Goal: Leave review/rating

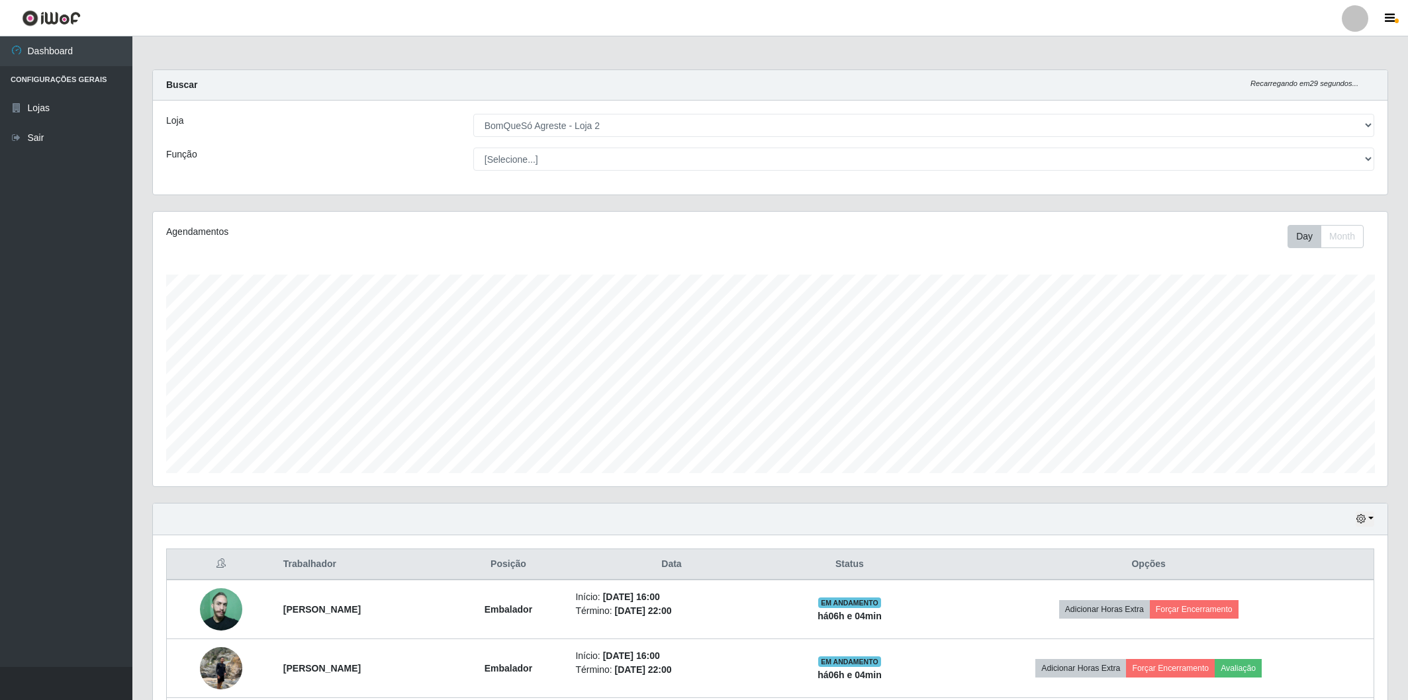
select select "214"
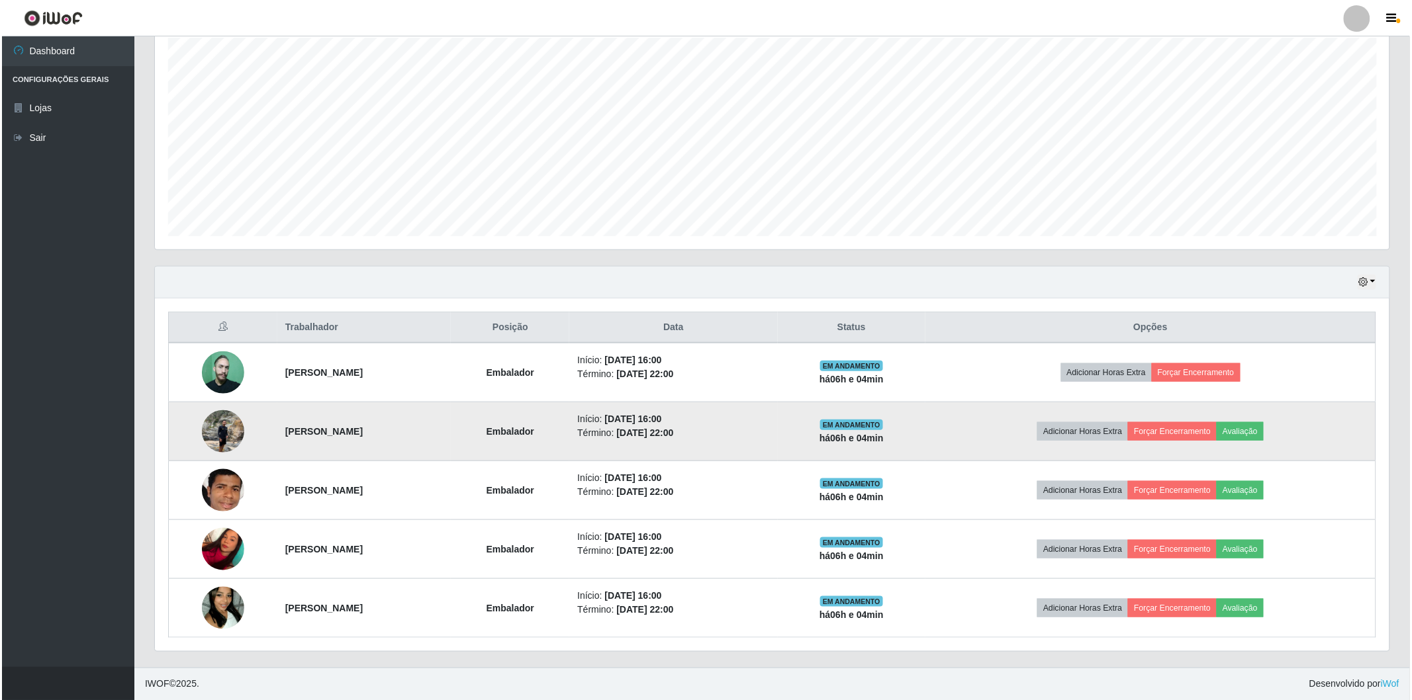
scroll to position [274, 1235]
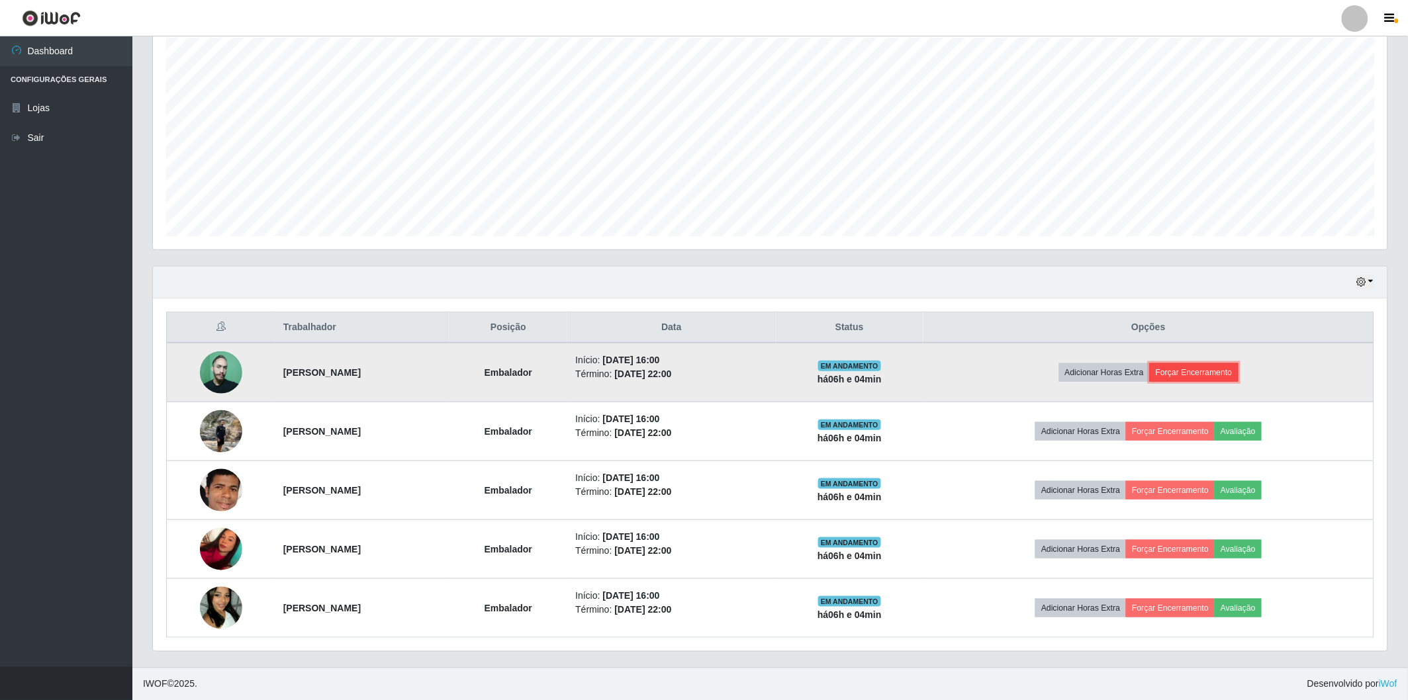
click at [1229, 372] on button "Forçar Encerramento" at bounding box center [1194, 372] width 89 height 19
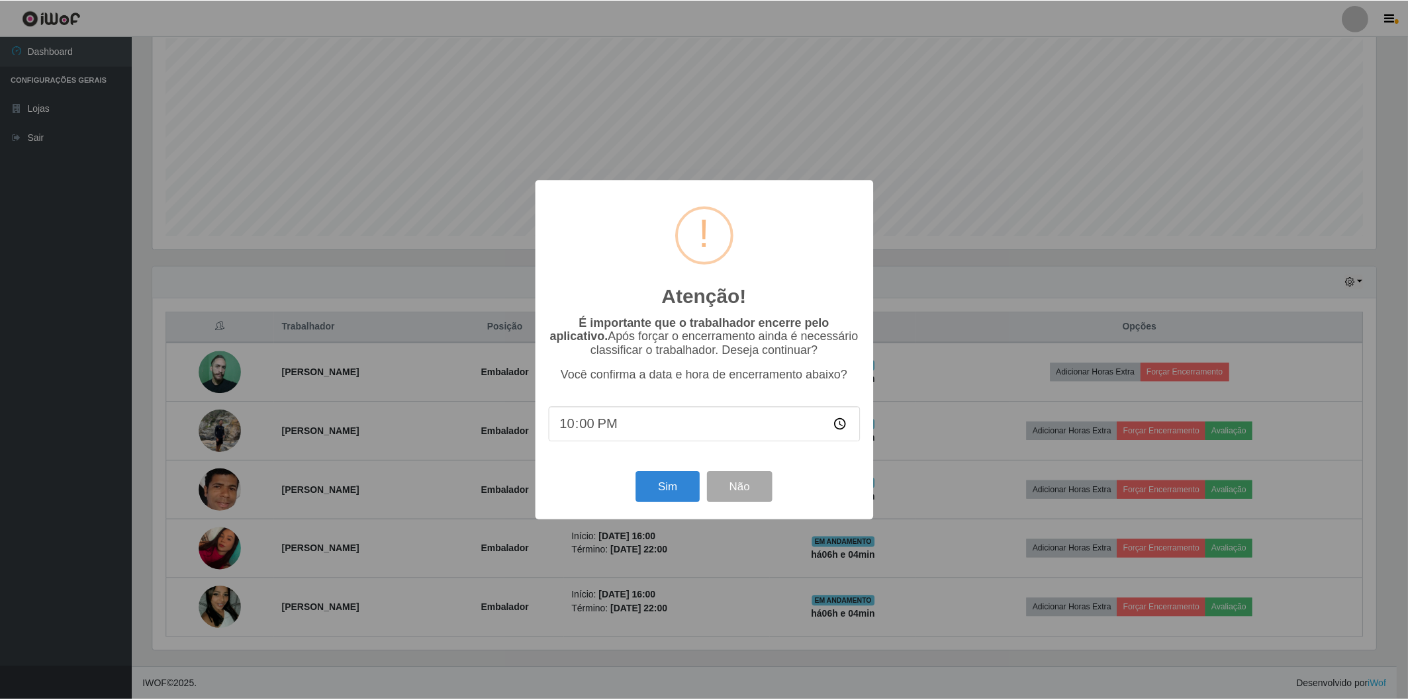
scroll to position [274, 1227]
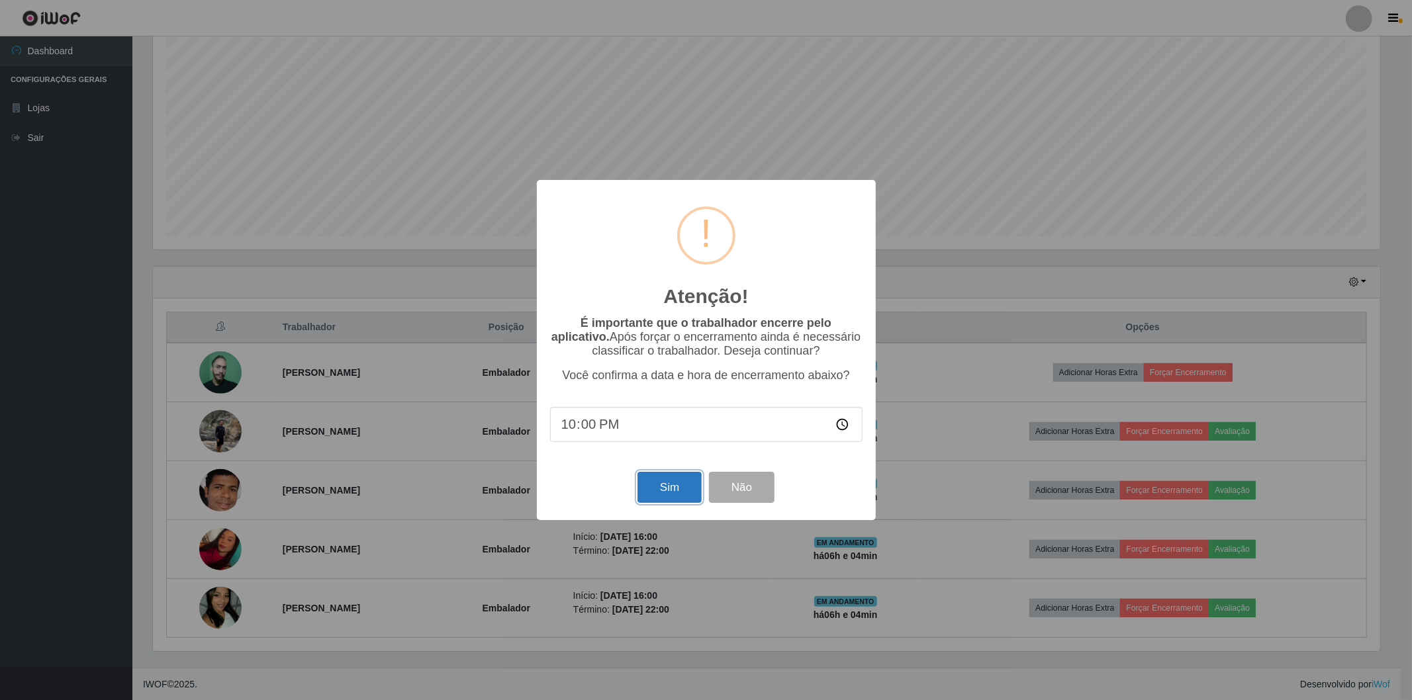
click at [660, 493] on button "Sim" at bounding box center [669, 487] width 64 height 31
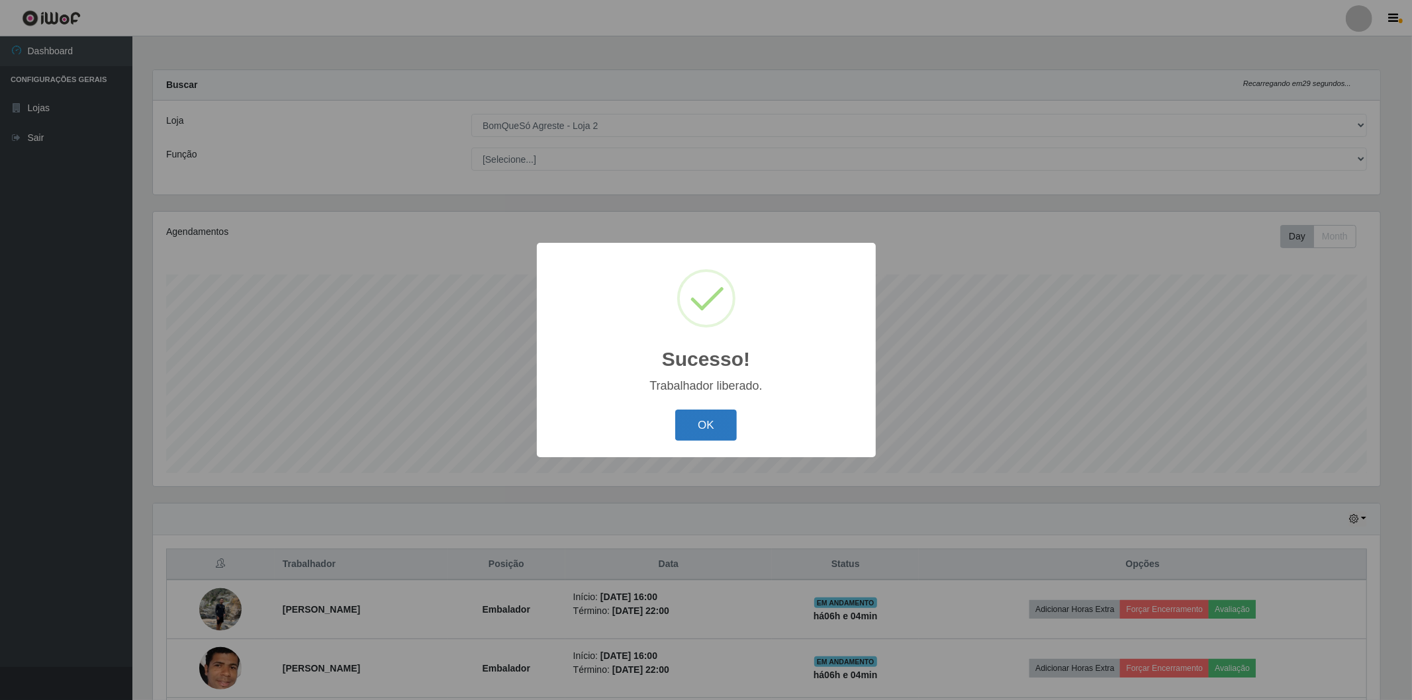
click at [704, 418] on button "OK" at bounding box center [706, 425] width 62 height 31
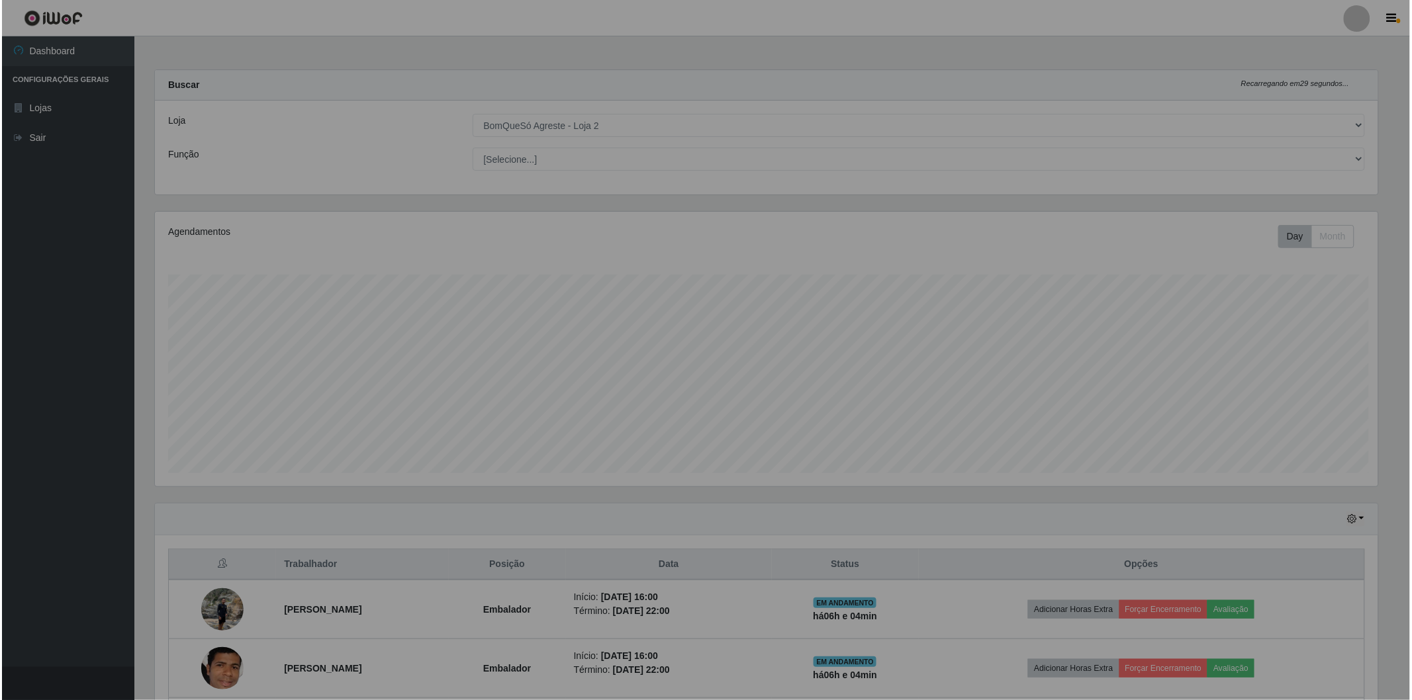
scroll to position [274, 1235]
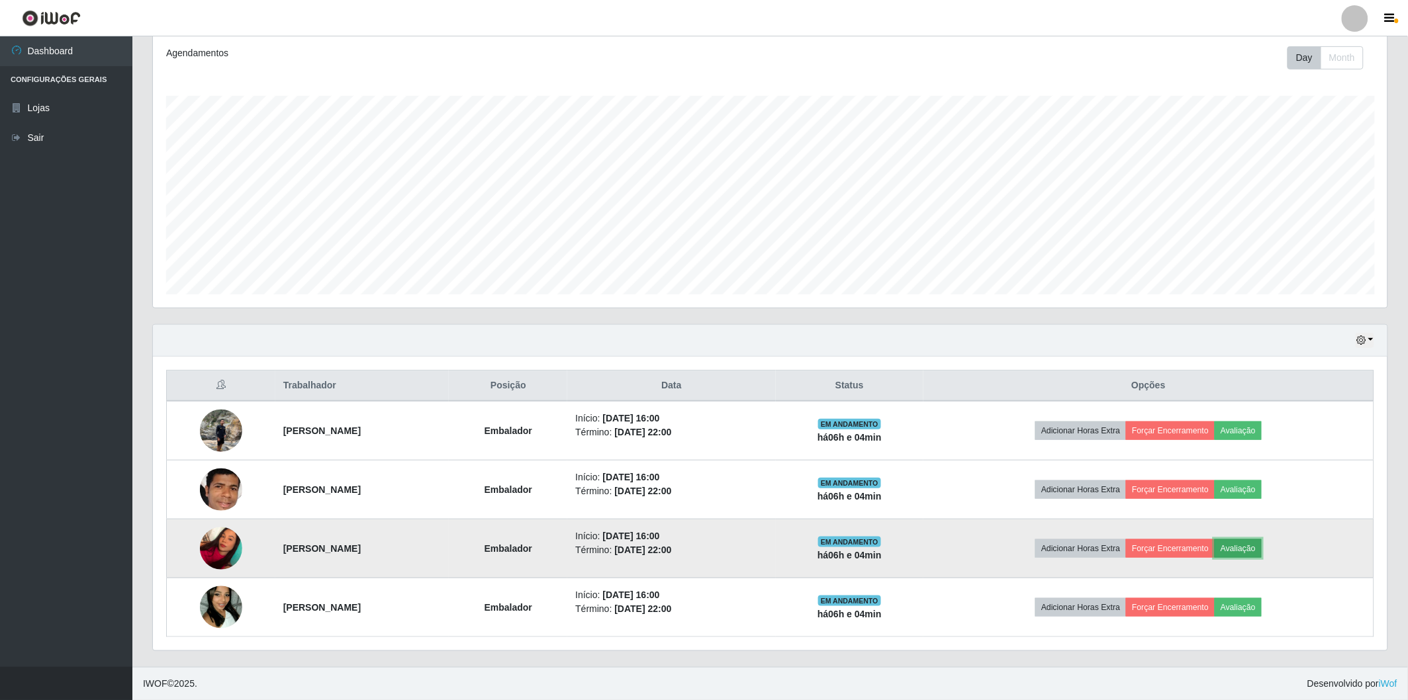
click at [1254, 552] on button "Avaliação" at bounding box center [1238, 548] width 47 height 19
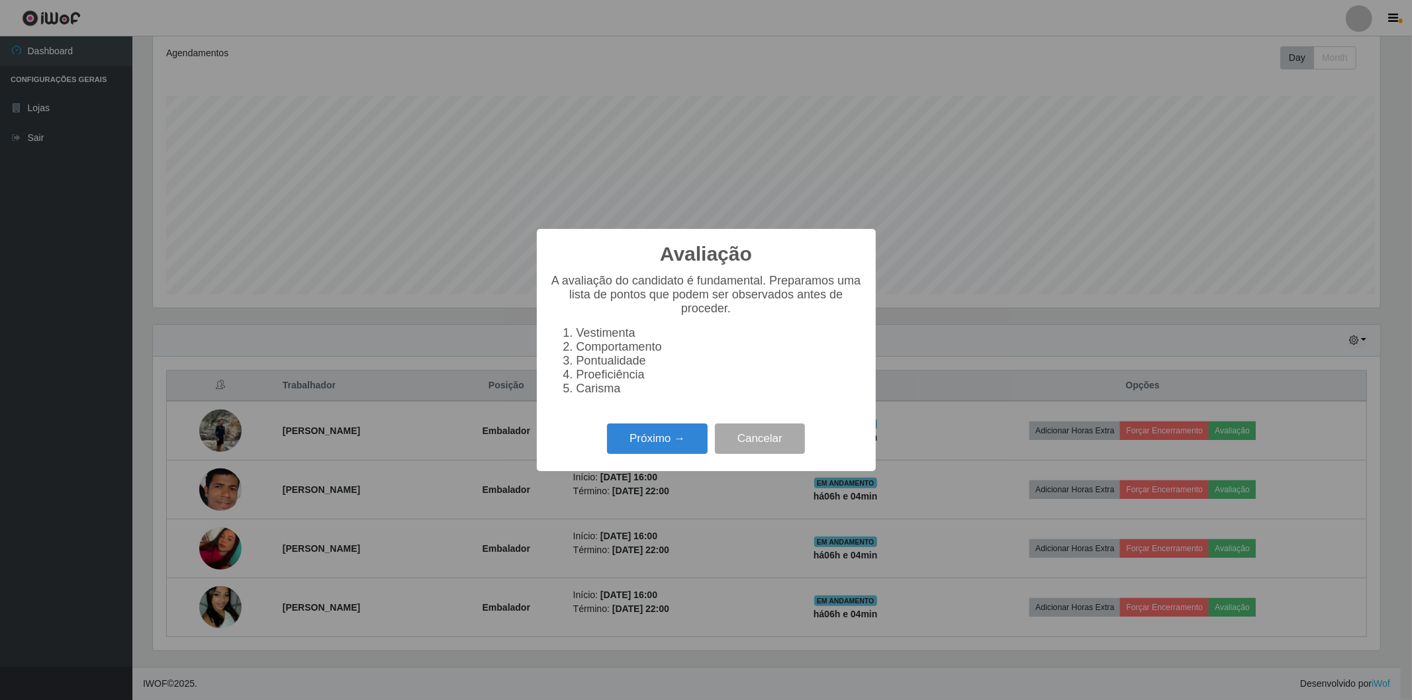
scroll to position [274, 1227]
click at [627, 436] on button "Próximo →" at bounding box center [657, 439] width 101 height 31
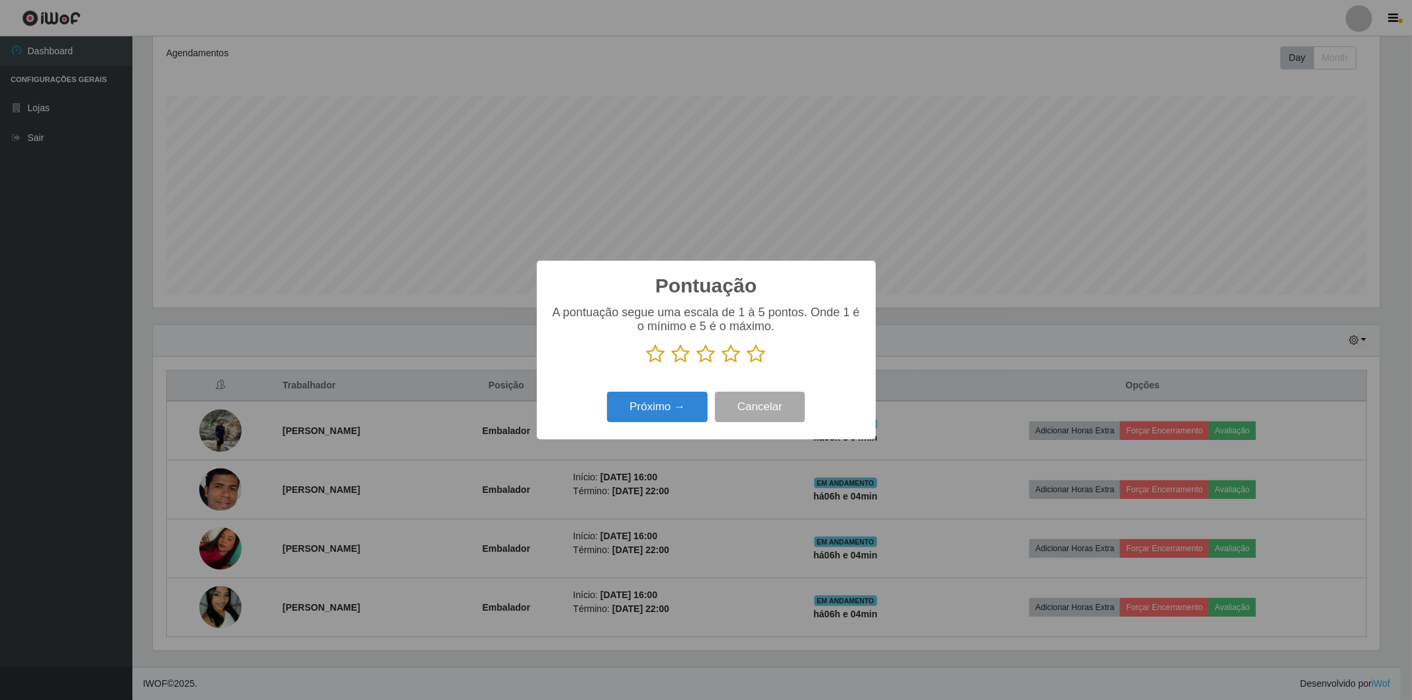
scroll to position [661668, 660715]
click at [763, 350] on icon at bounding box center [756, 354] width 19 height 20
click at [747, 364] on input "radio" at bounding box center [747, 364] width 0 height 0
click at [663, 408] on button "Próximo →" at bounding box center [657, 407] width 101 height 31
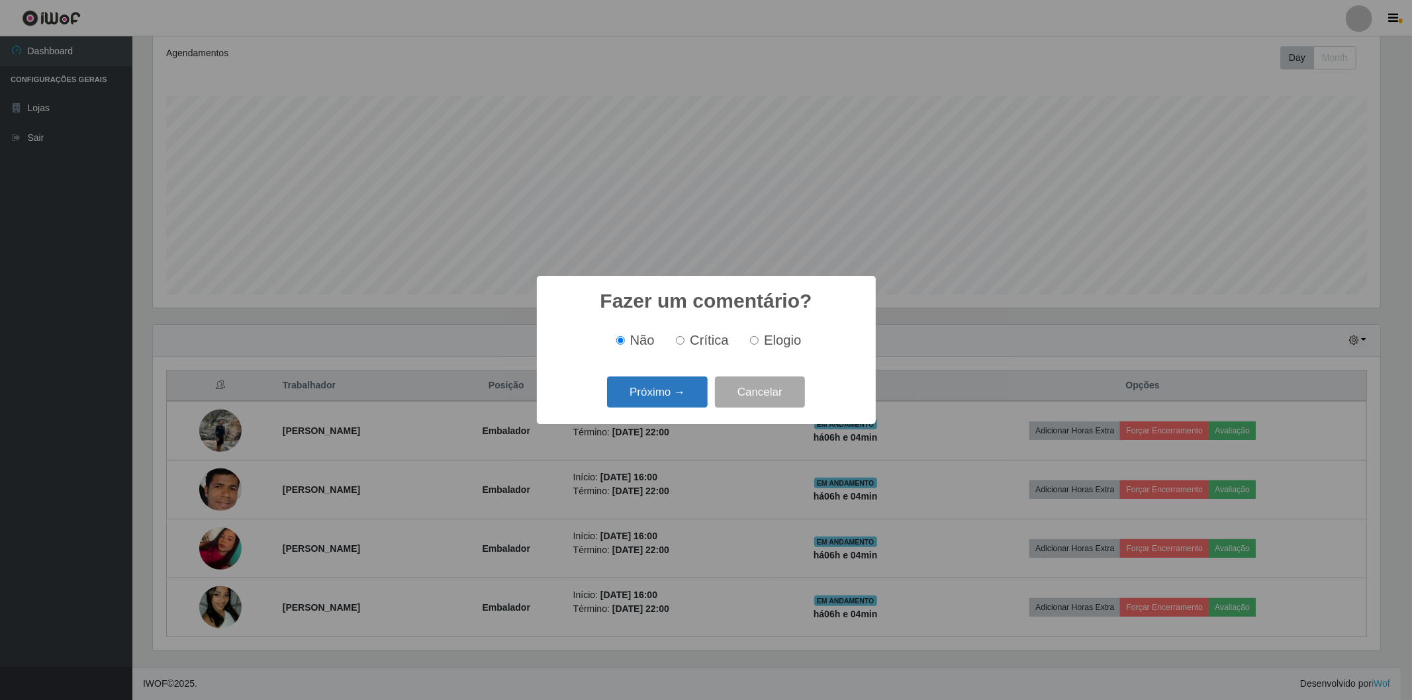
click at [665, 398] on button "Próximo →" at bounding box center [657, 392] width 101 height 31
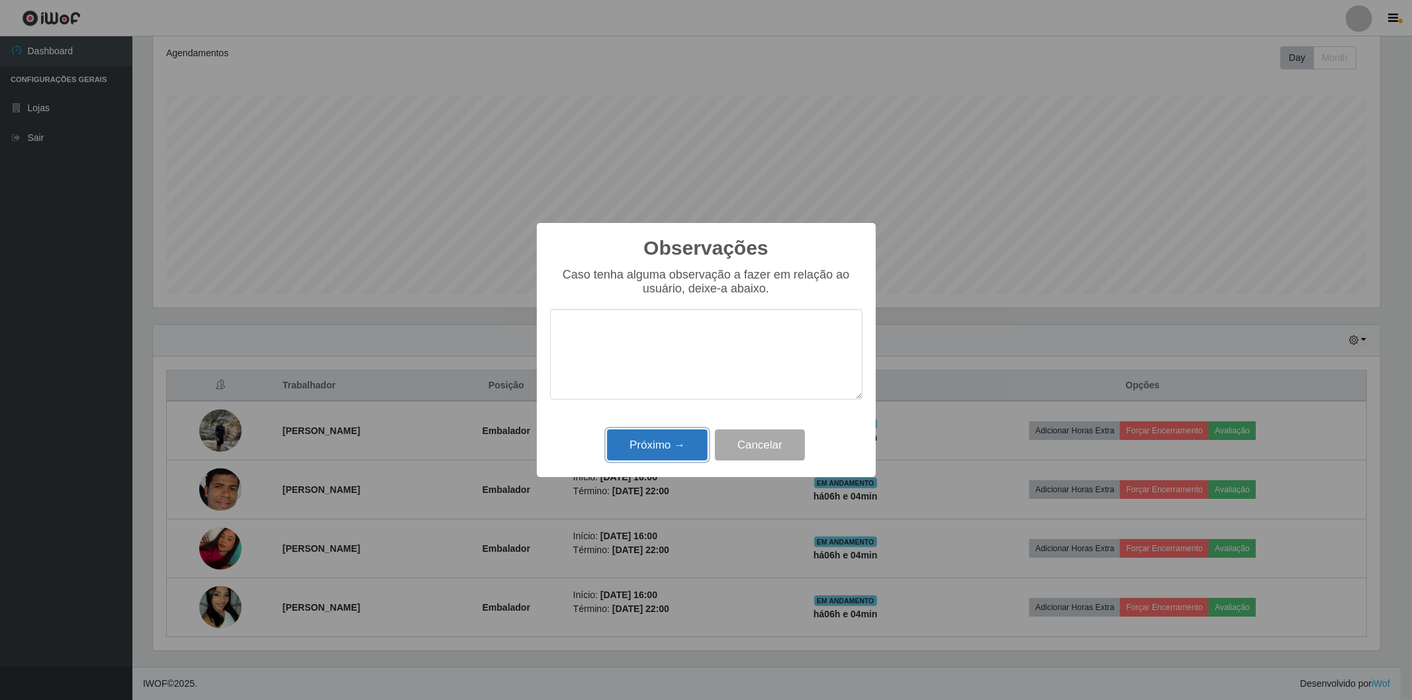
click at [658, 447] on button "Próximo →" at bounding box center [657, 445] width 101 height 31
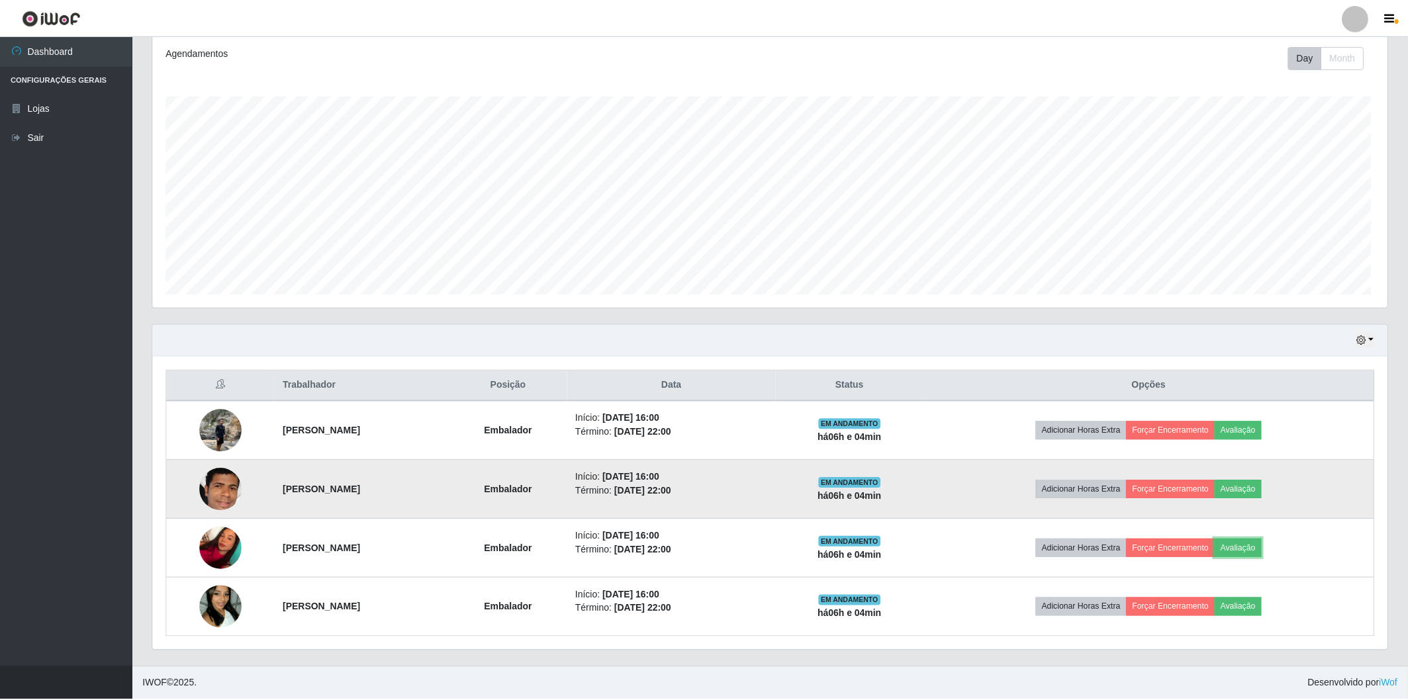
scroll to position [274, 1235]
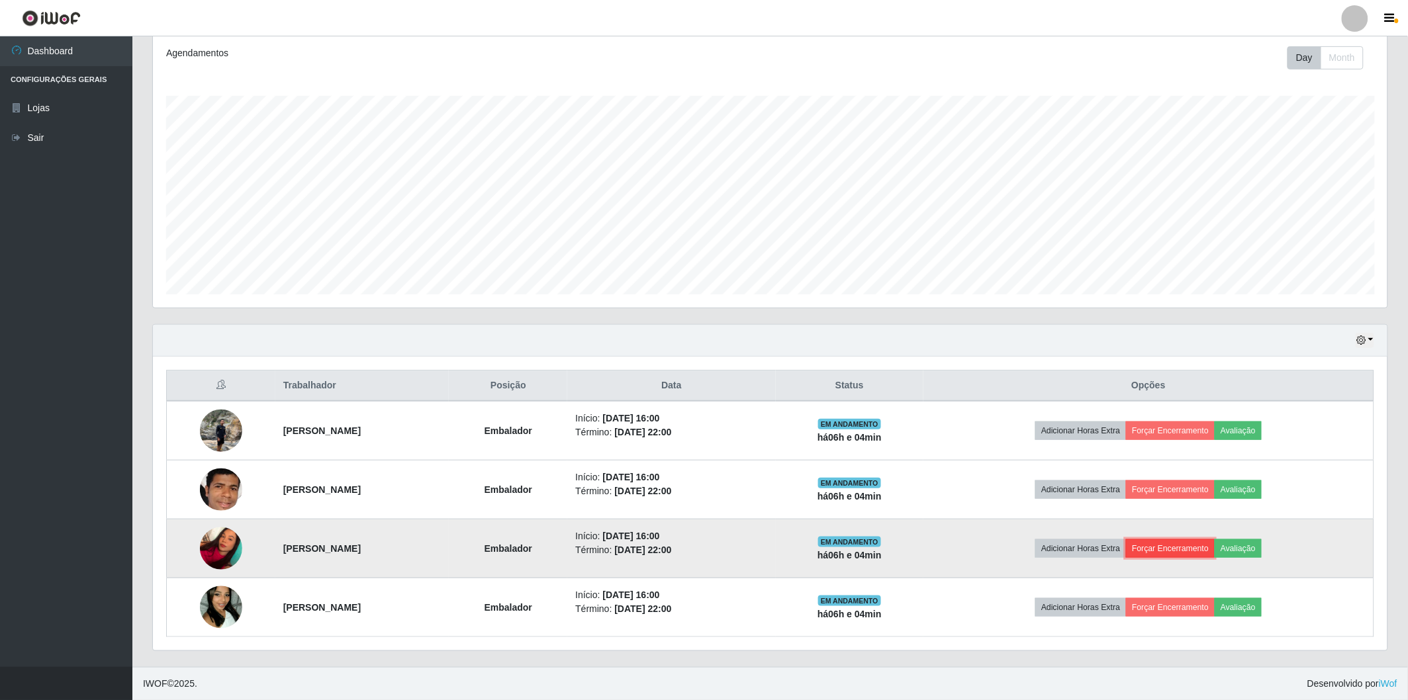
click at [1212, 547] on button "Forçar Encerramento" at bounding box center [1170, 548] width 89 height 19
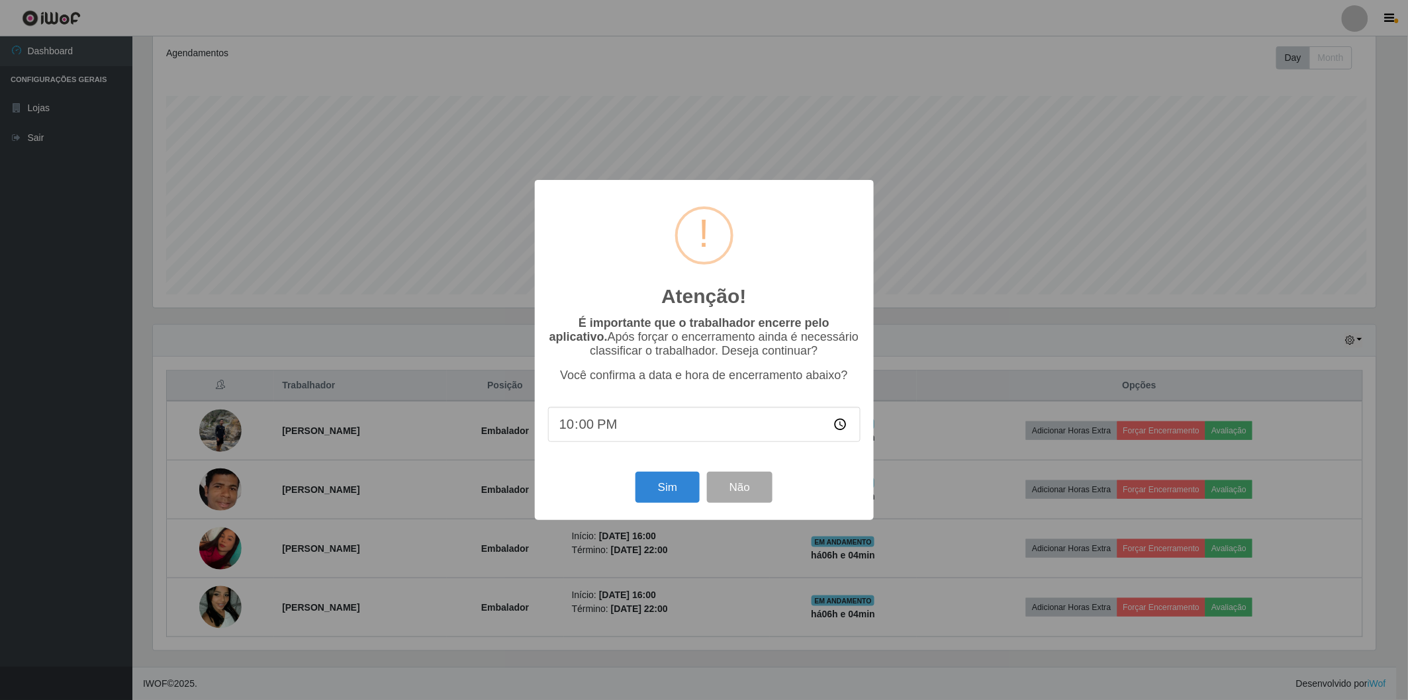
scroll to position [274, 1227]
click at [669, 488] on button "Sim" at bounding box center [669, 487] width 64 height 31
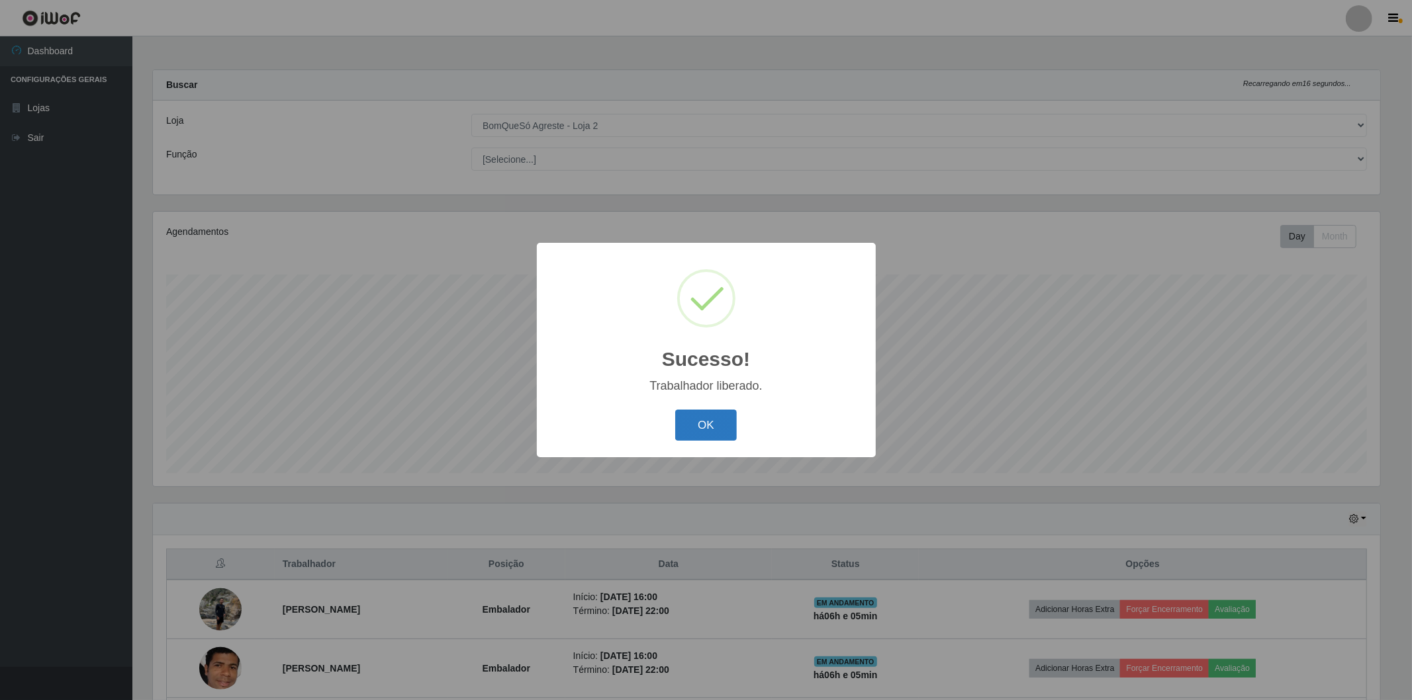
click at [702, 426] on button "OK" at bounding box center [706, 425] width 62 height 31
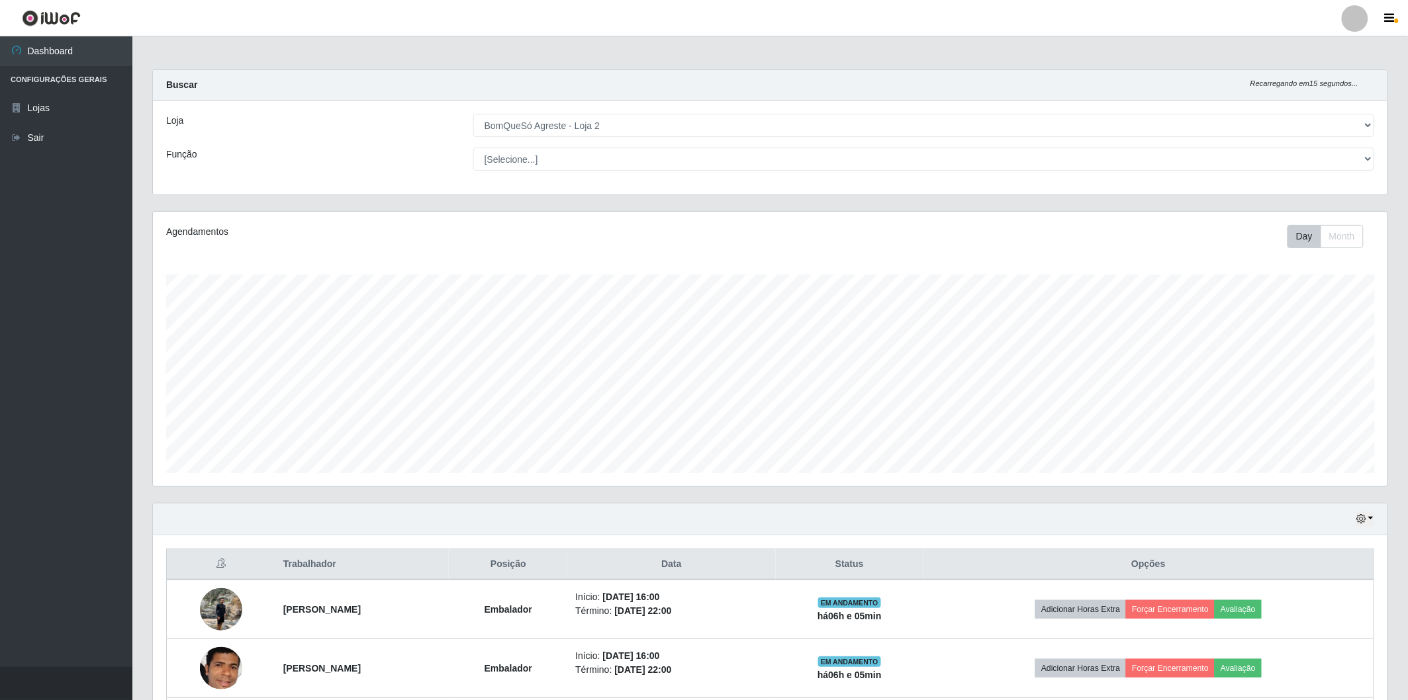
scroll to position [120, 0]
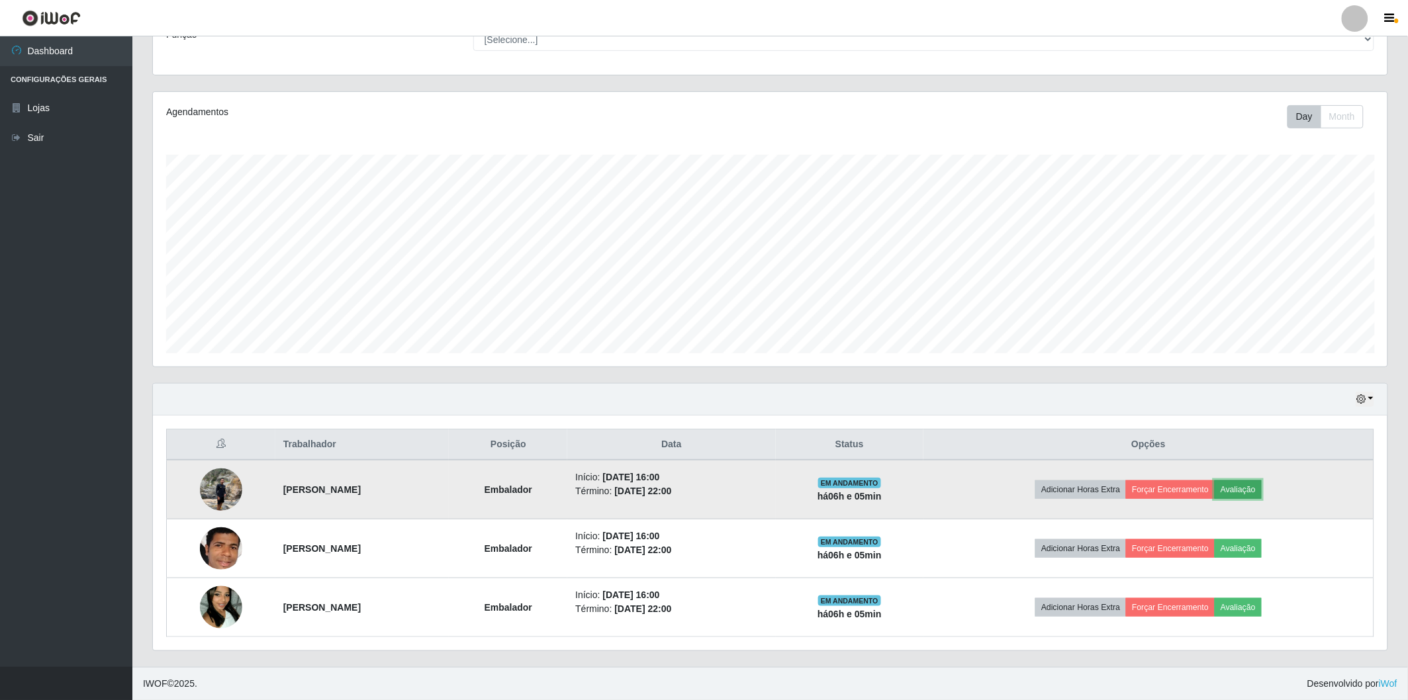
click at [1246, 492] on button "Avaliação" at bounding box center [1238, 490] width 47 height 19
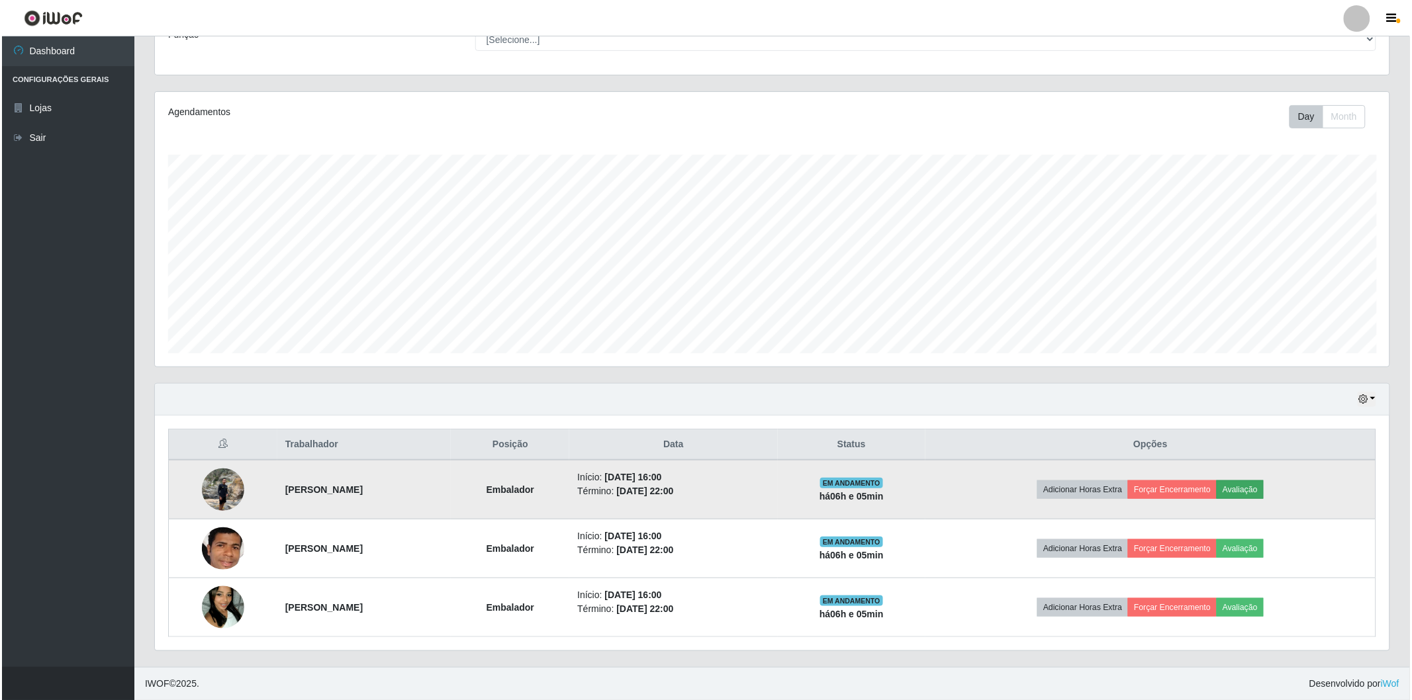
scroll to position [274, 1227]
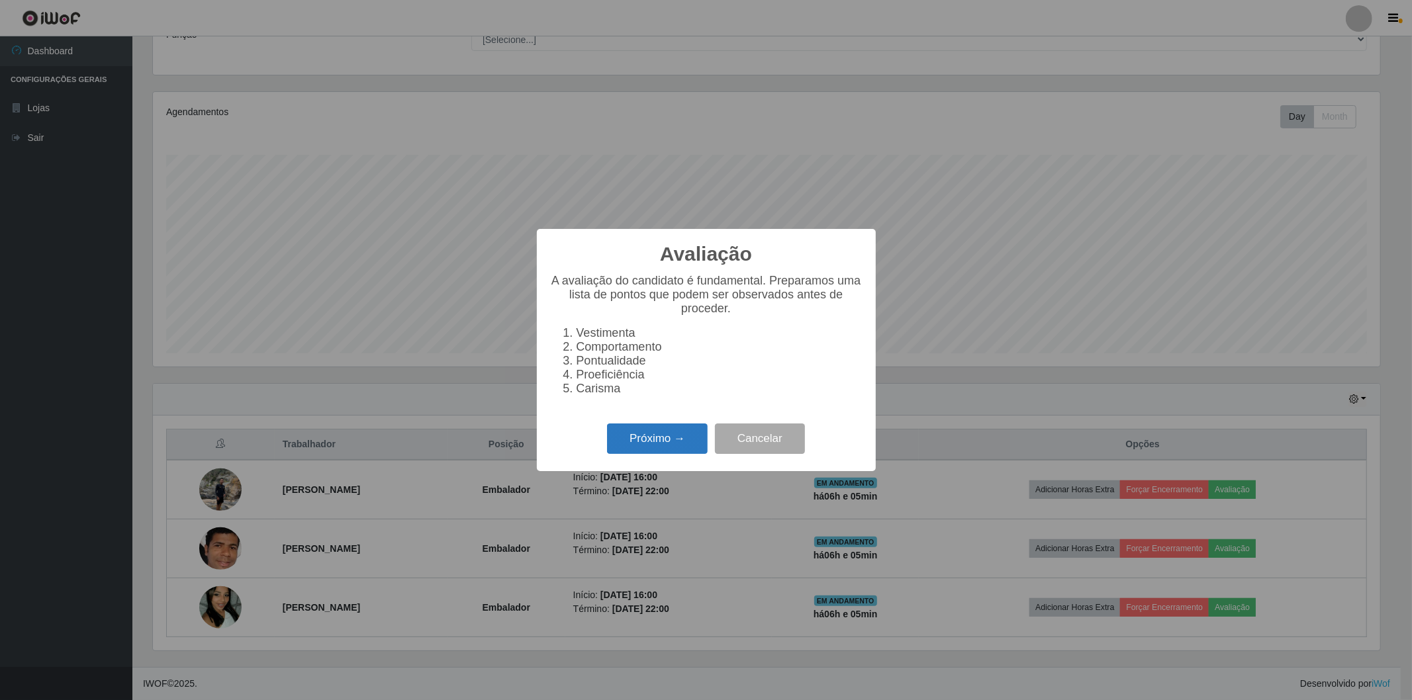
click at [658, 434] on button "Próximo →" at bounding box center [657, 439] width 101 height 31
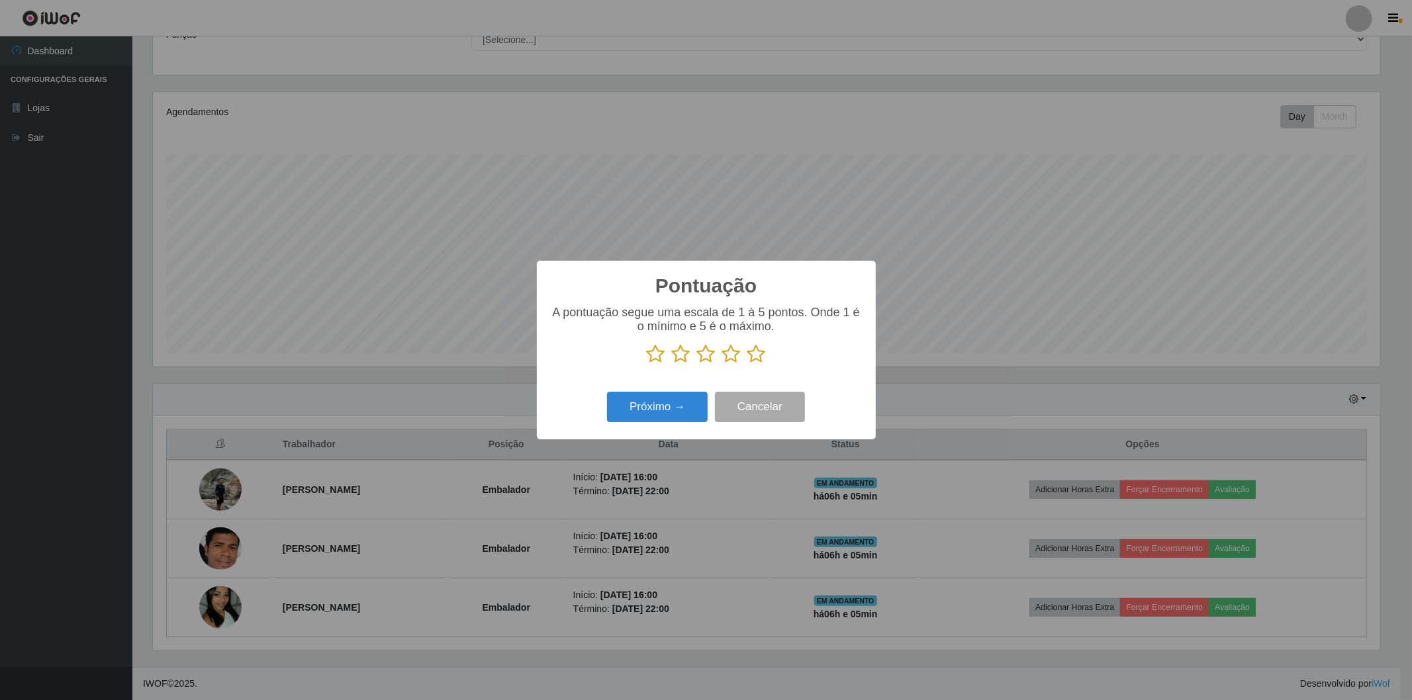
scroll to position [0, 0]
click at [755, 355] on icon at bounding box center [756, 354] width 19 height 20
click at [747, 364] on input "radio" at bounding box center [747, 364] width 0 height 0
click at [667, 400] on button "Próximo →" at bounding box center [657, 407] width 101 height 31
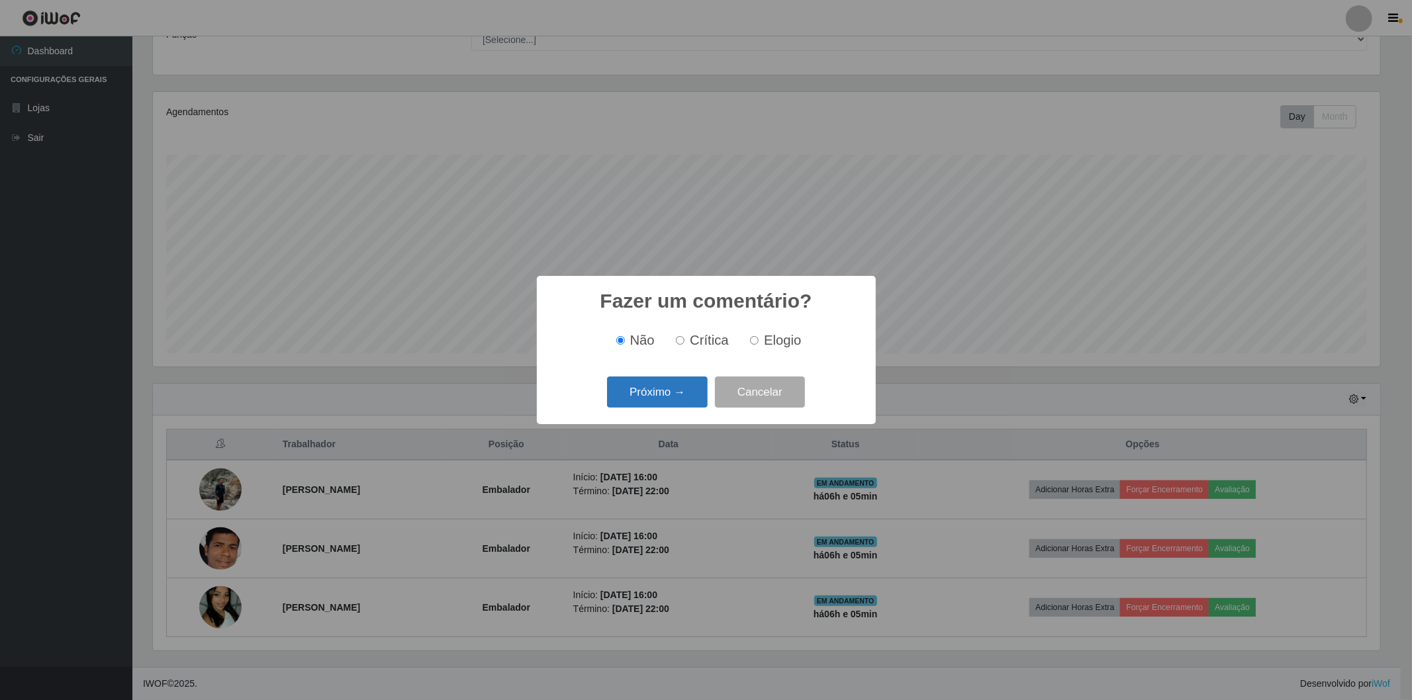
click at [697, 397] on button "Próximo →" at bounding box center [657, 392] width 101 height 31
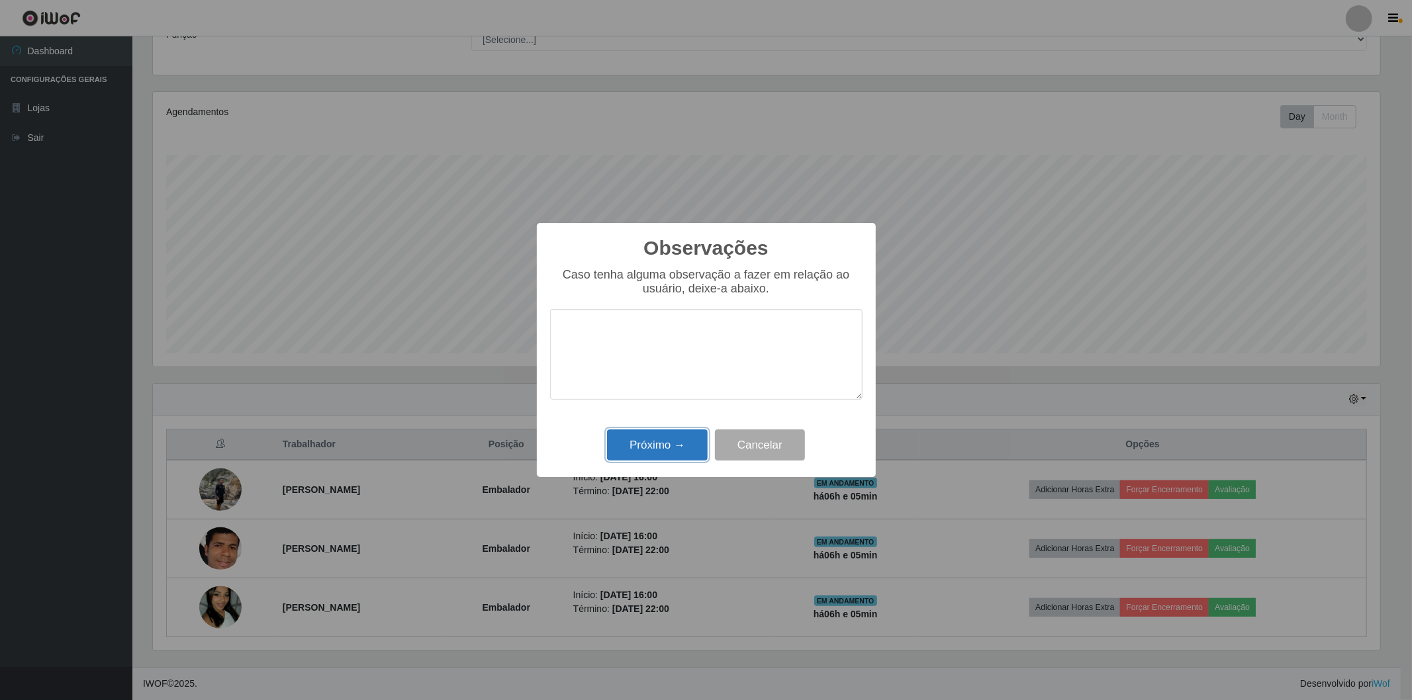
click at [667, 444] on button "Próximo →" at bounding box center [657, 445] width 101 height 31
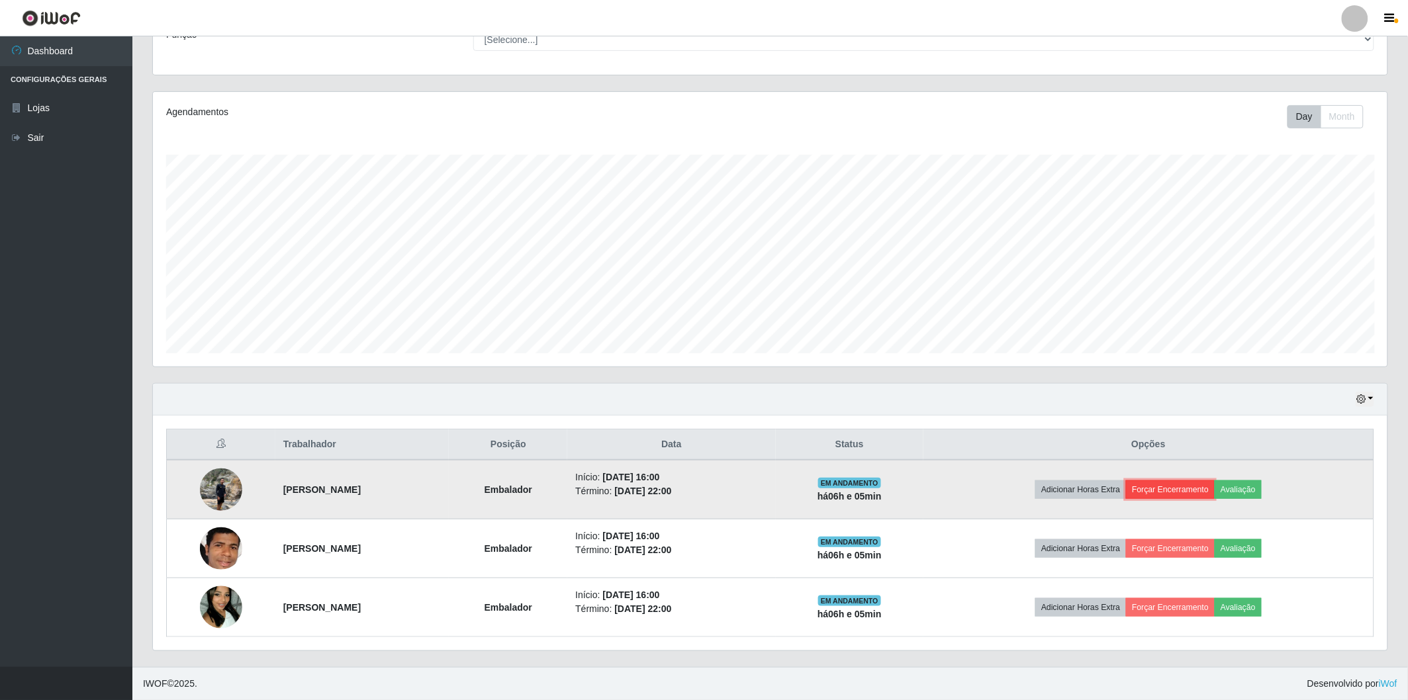
click at [1177, 481] on button "Forçar Encerramento" at bounding box center [1170, 490] width 89 height 19
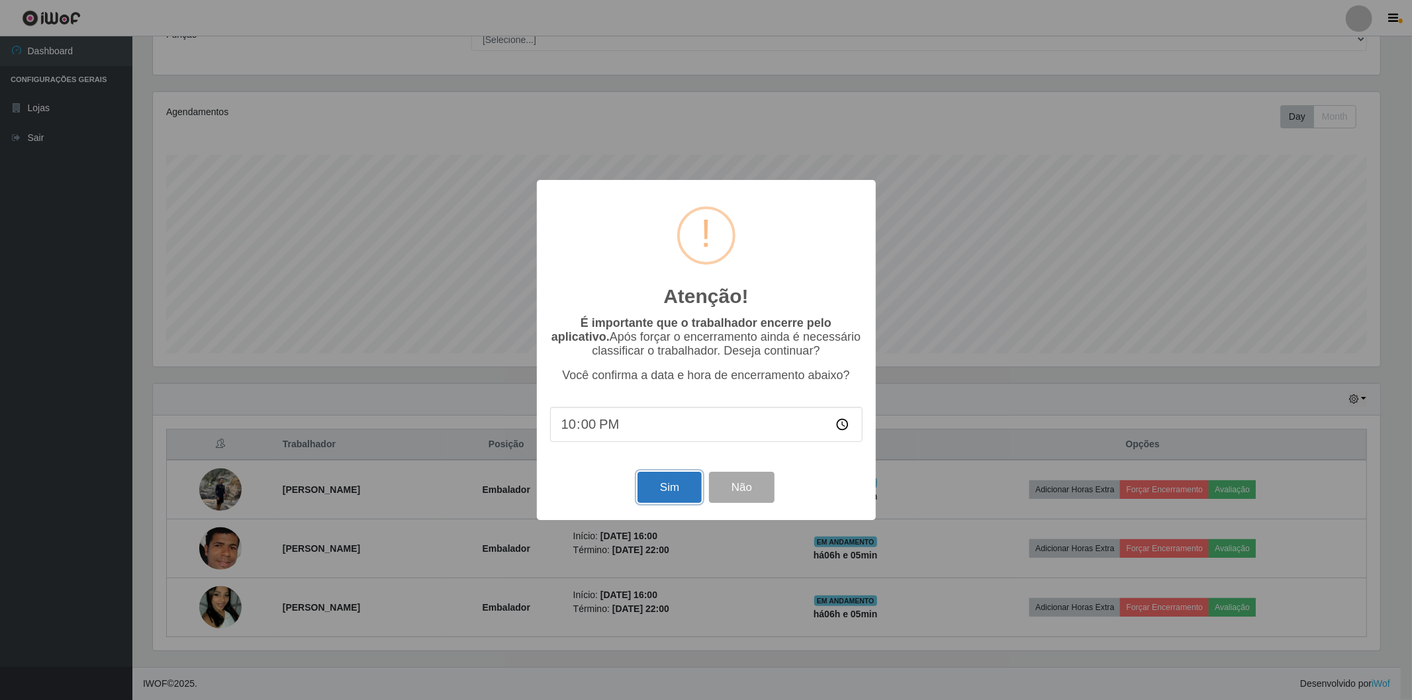
click at [684, 487] on button "Sim" at bounding box center [669, 487] width 64 height 31
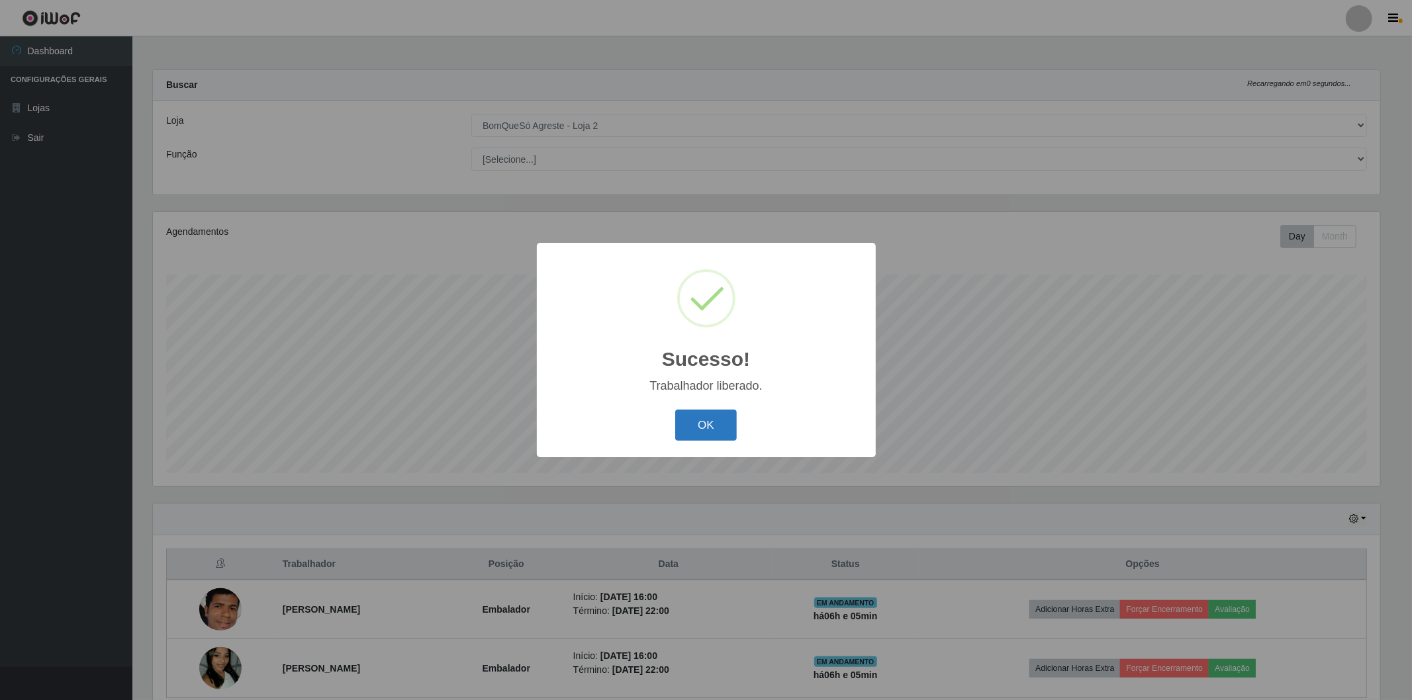
click at [710, 426] on button "OK" at bounding box center [706, 425] width 62 height 31
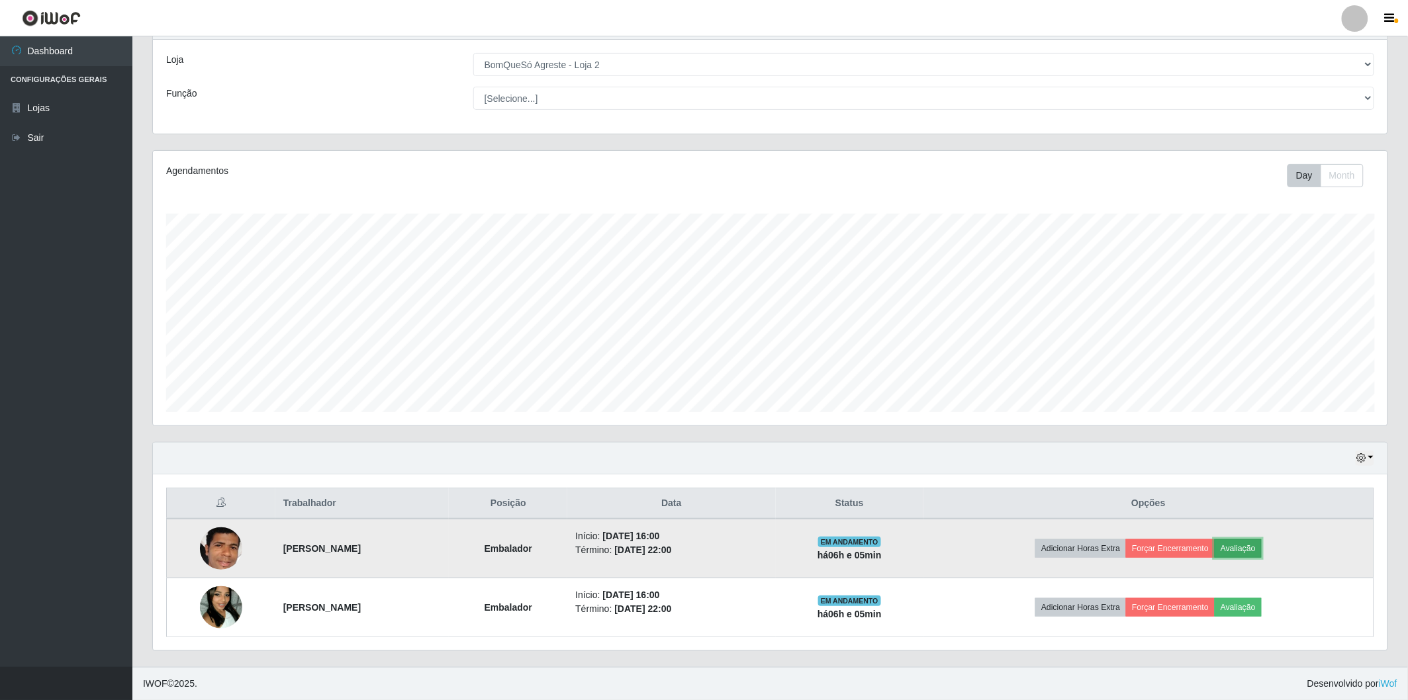
click at [1242, 551] on button "Avaliação" at bounding box center [1238, 548] width 47 height 19
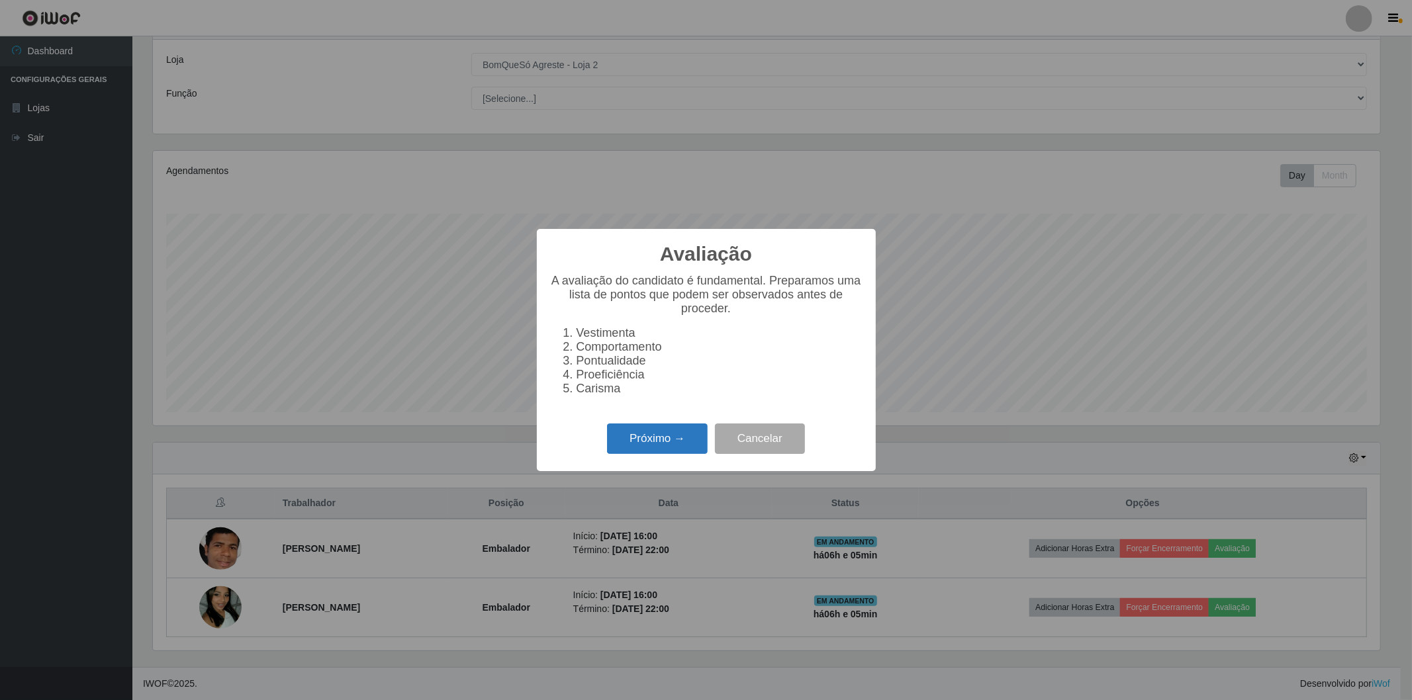
click at [672, 436] on button "Próximo →" at bounding box center [657, 439] width 101 height 31
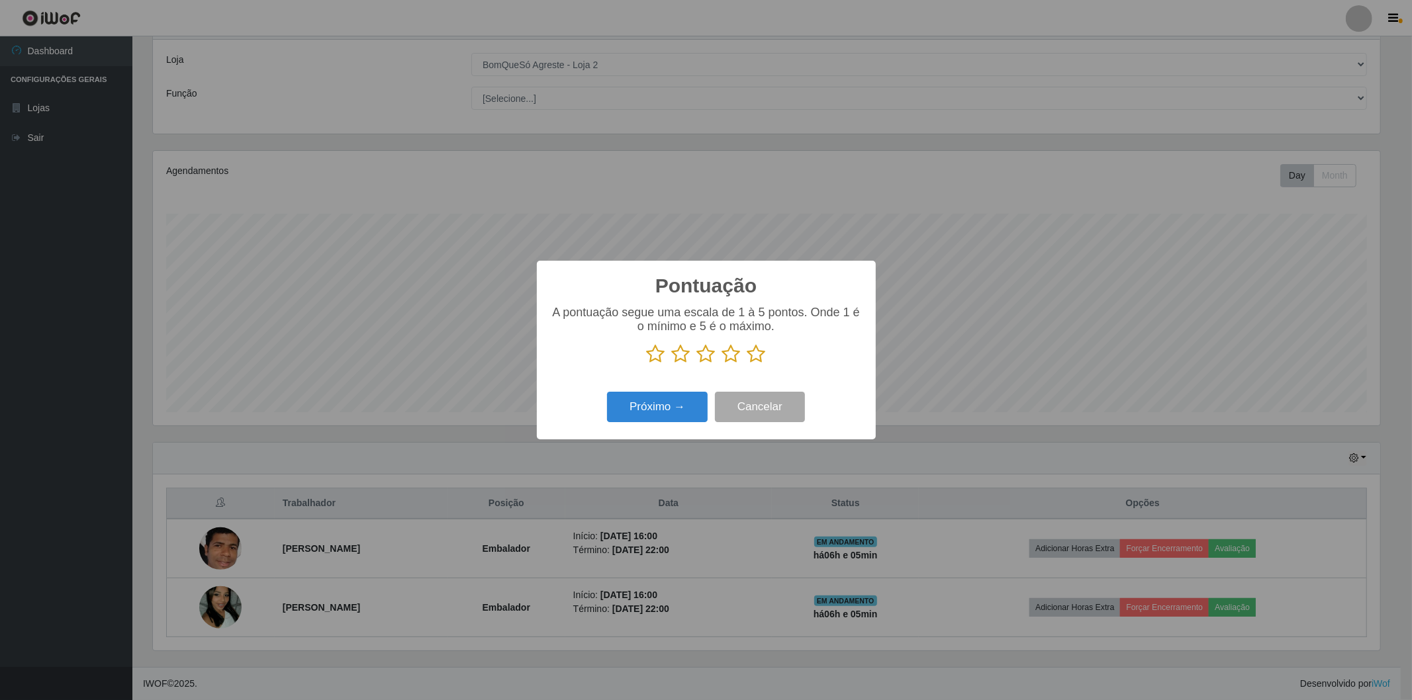
click at [756, 354] on icon at bounding box center [756, 354] width 19 height 20
click at [747, 364] on input "radio" at bounding box center [747, 364] width 0 height 0
click at [657, 398] on button "Próximo →" at bounding box center [657, 407] width 101 height 31
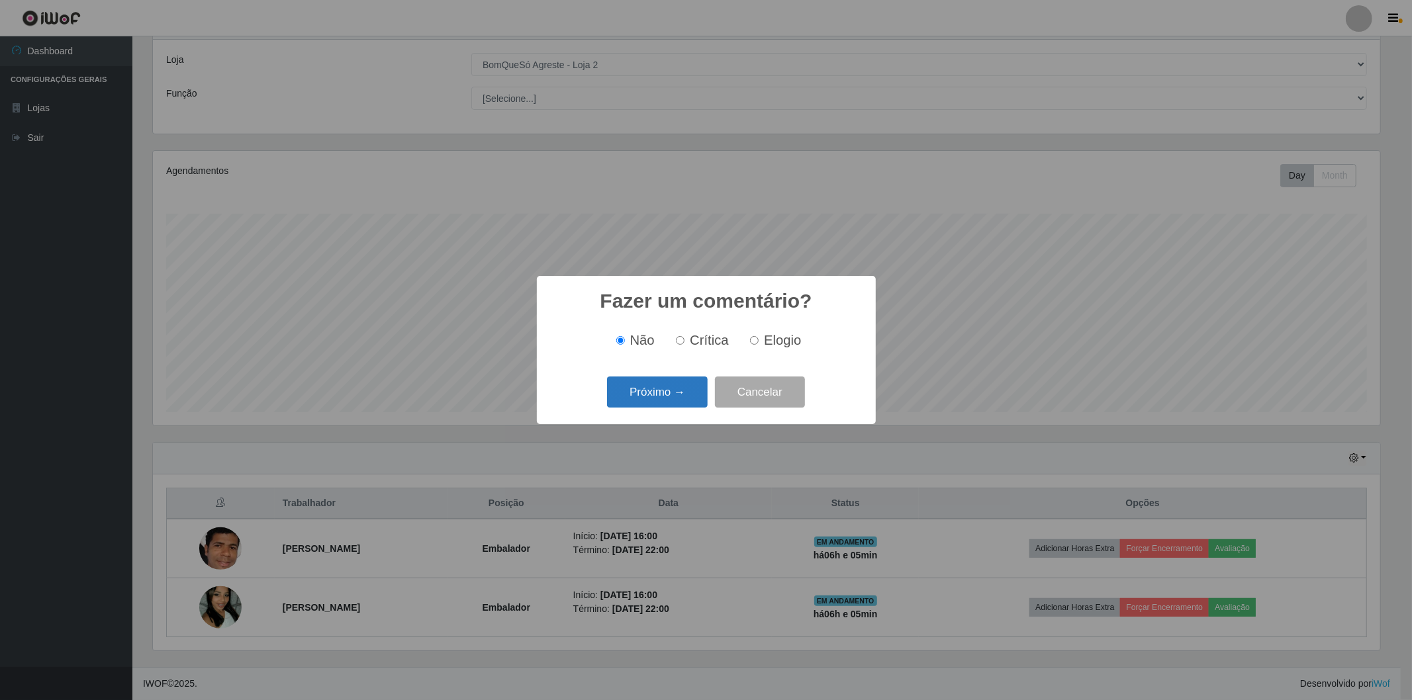
click at [670, 393] on button "Próximo →" at bounding box center [657, 392] width 101 height 31
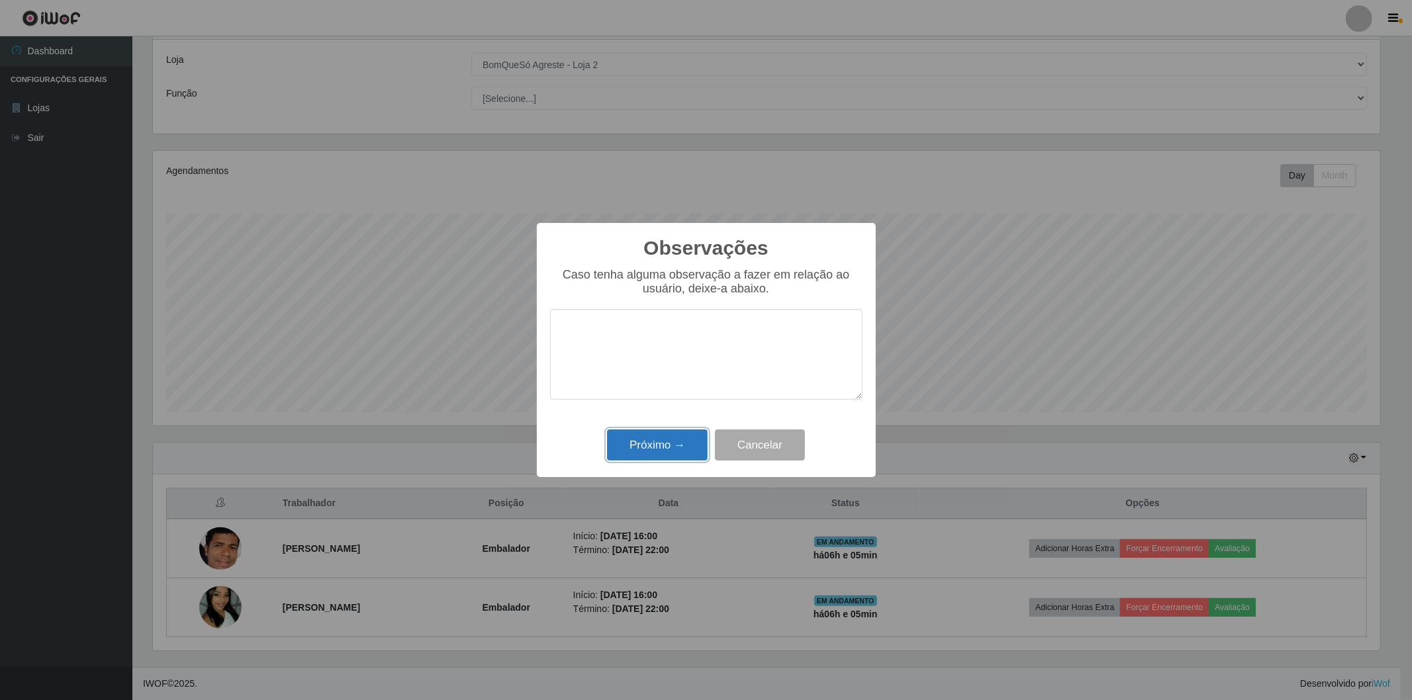
click at [643, 446] on button "Próximo →" at bounding box center [657, 445] width 101 height 31
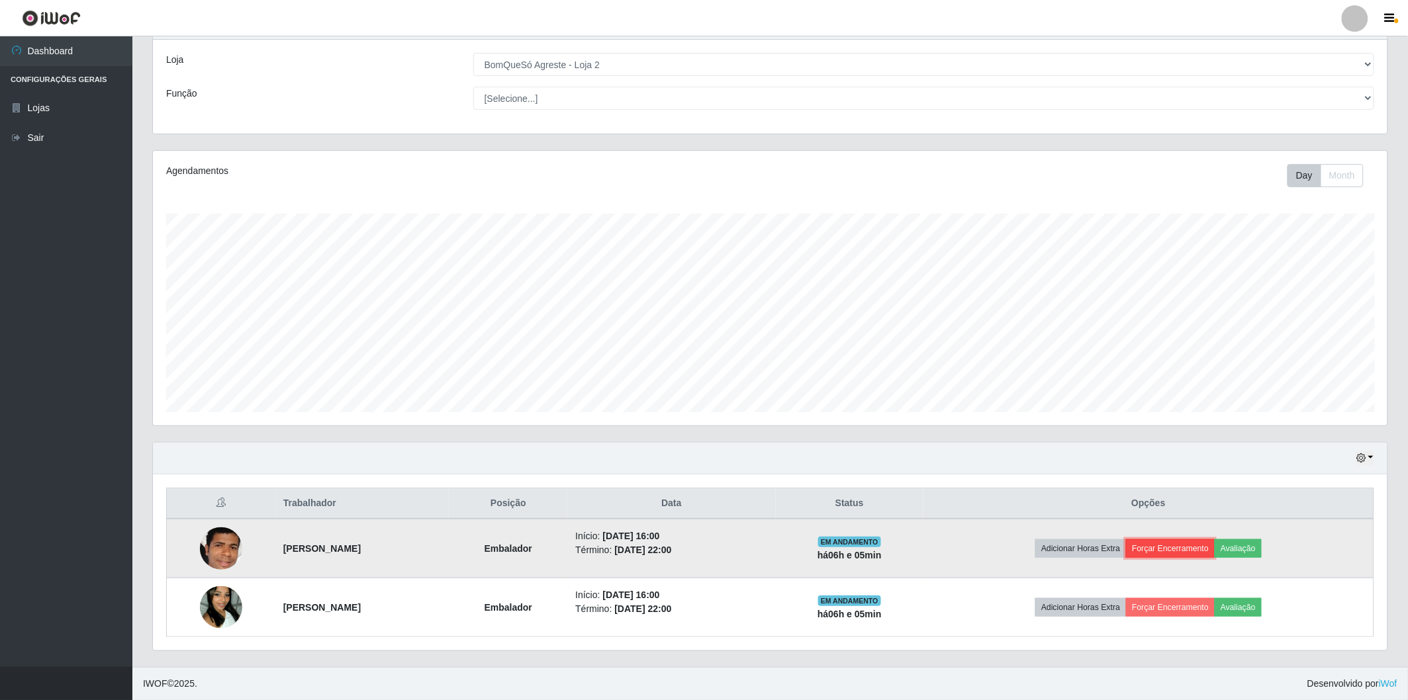
click at [1206, 543] on button "Forçar Encerramento" at bounding box center [1170, 548] width 89 height 19
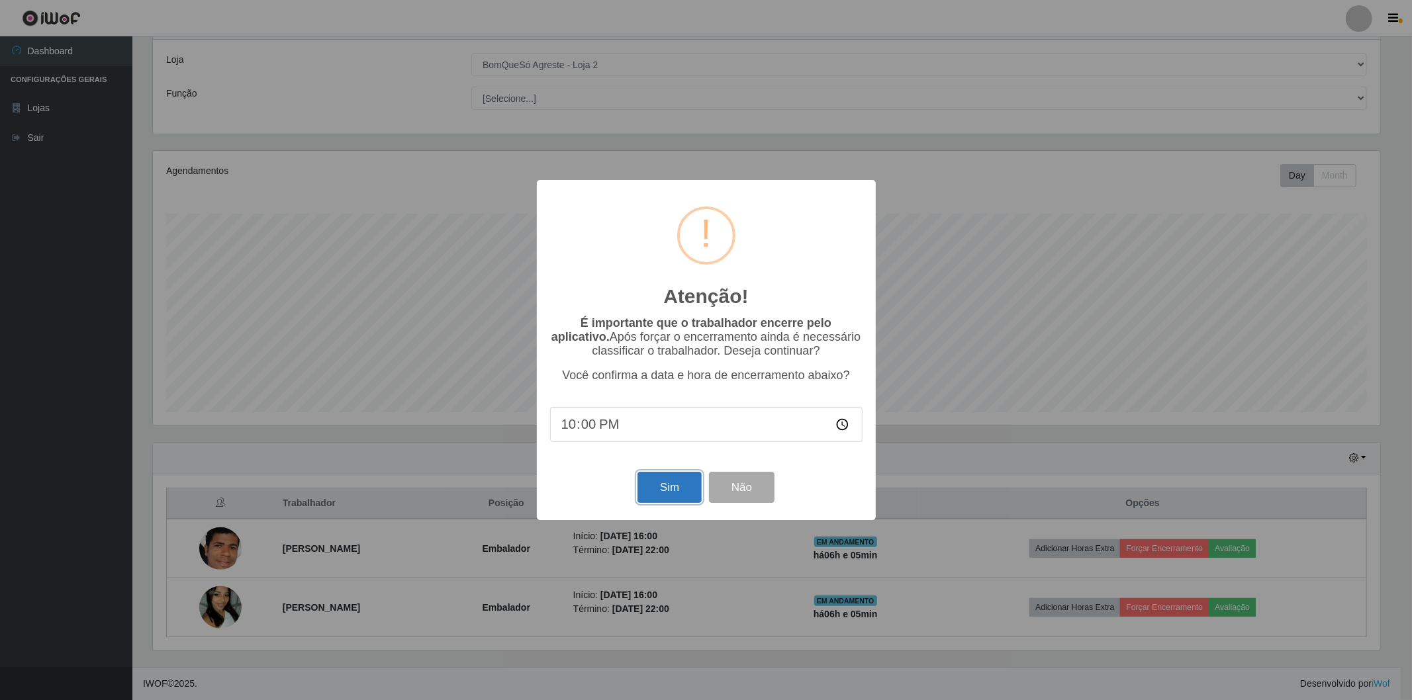
click at [683, 487] on button "Sim" at bounding box center [669, 487] width 64 height 31
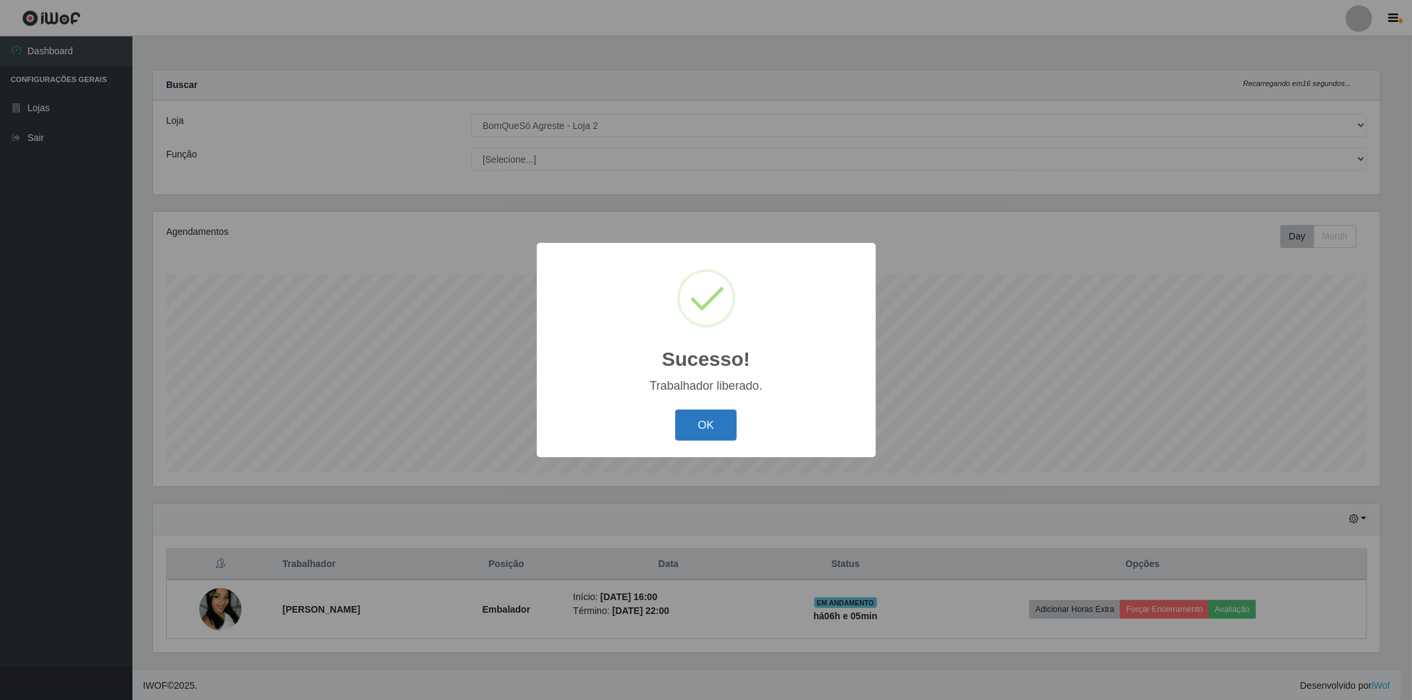
click at [723, 424] on button "OK" at bounding box center [706, 425] width 62 height 31
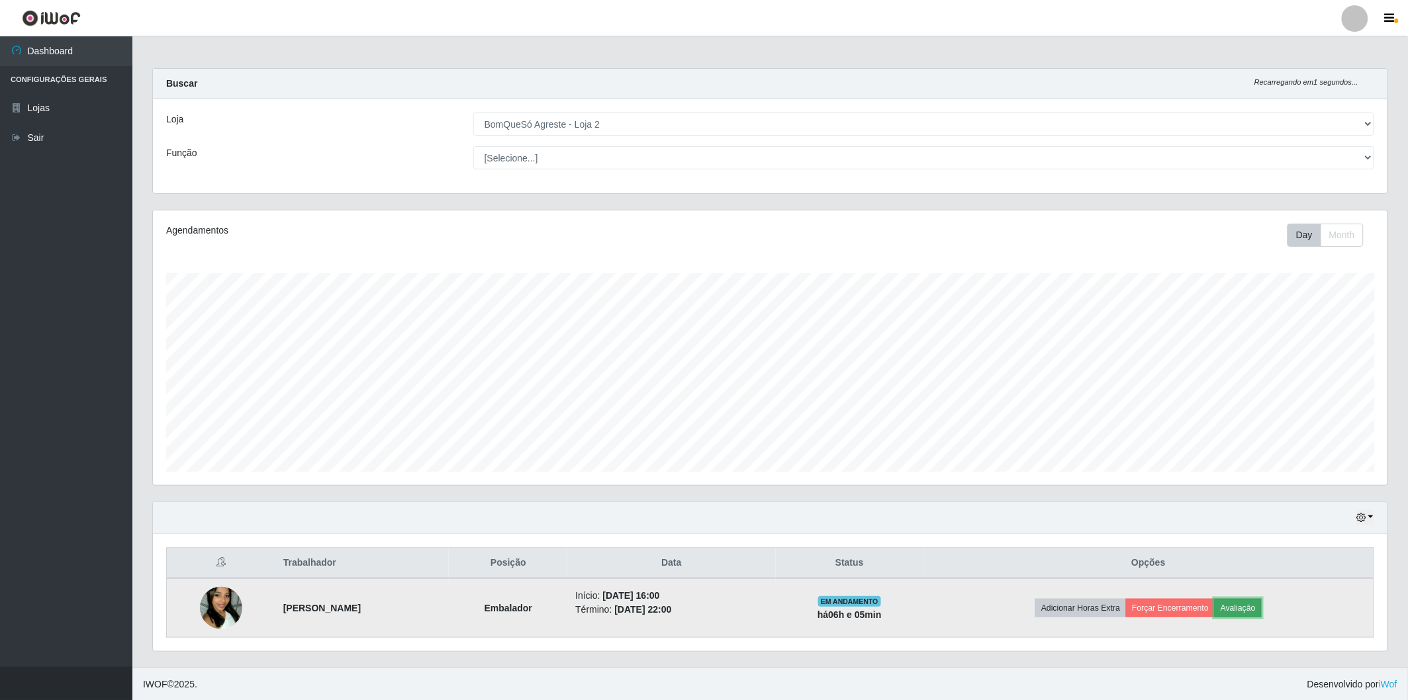
click at [1256, 607] on button "Avaliação" at bounding box center [1238, 608] width 47 height 19
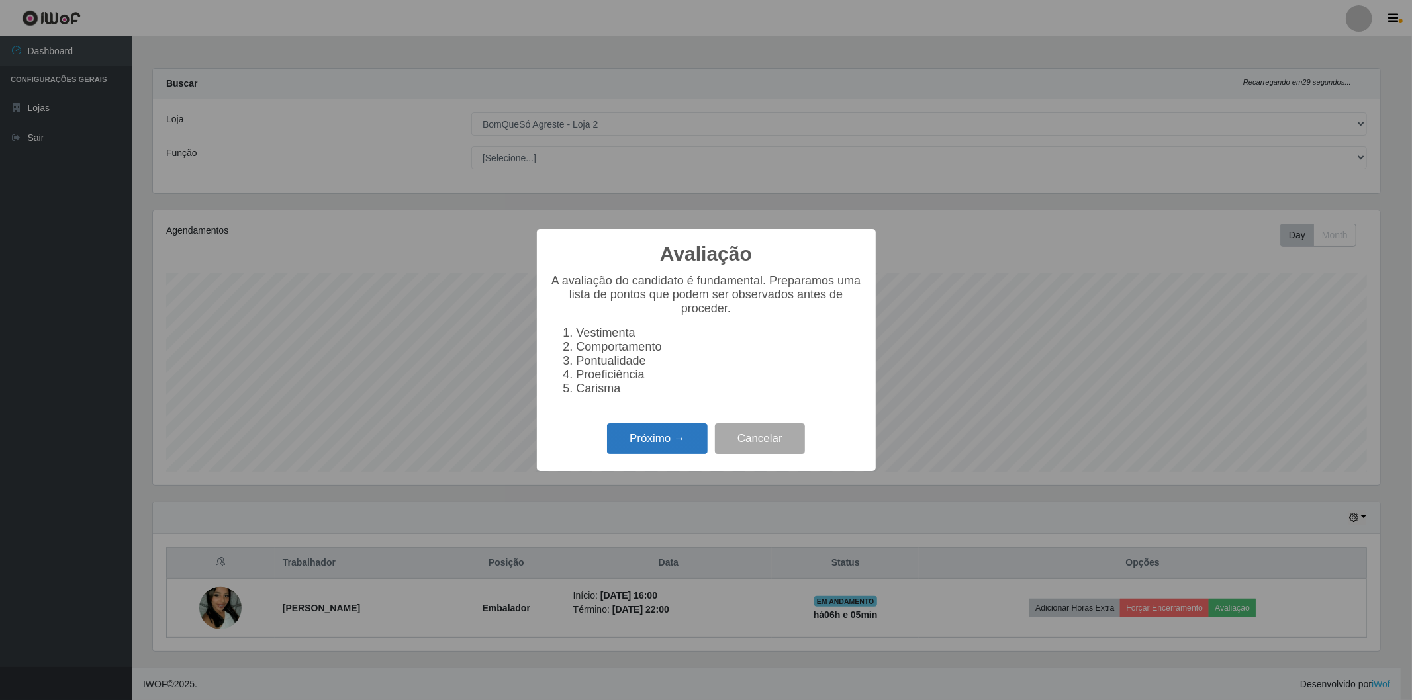
click at [640, 445] on button "Próximo →" at bounding box center [657, 439] width 101 height 31
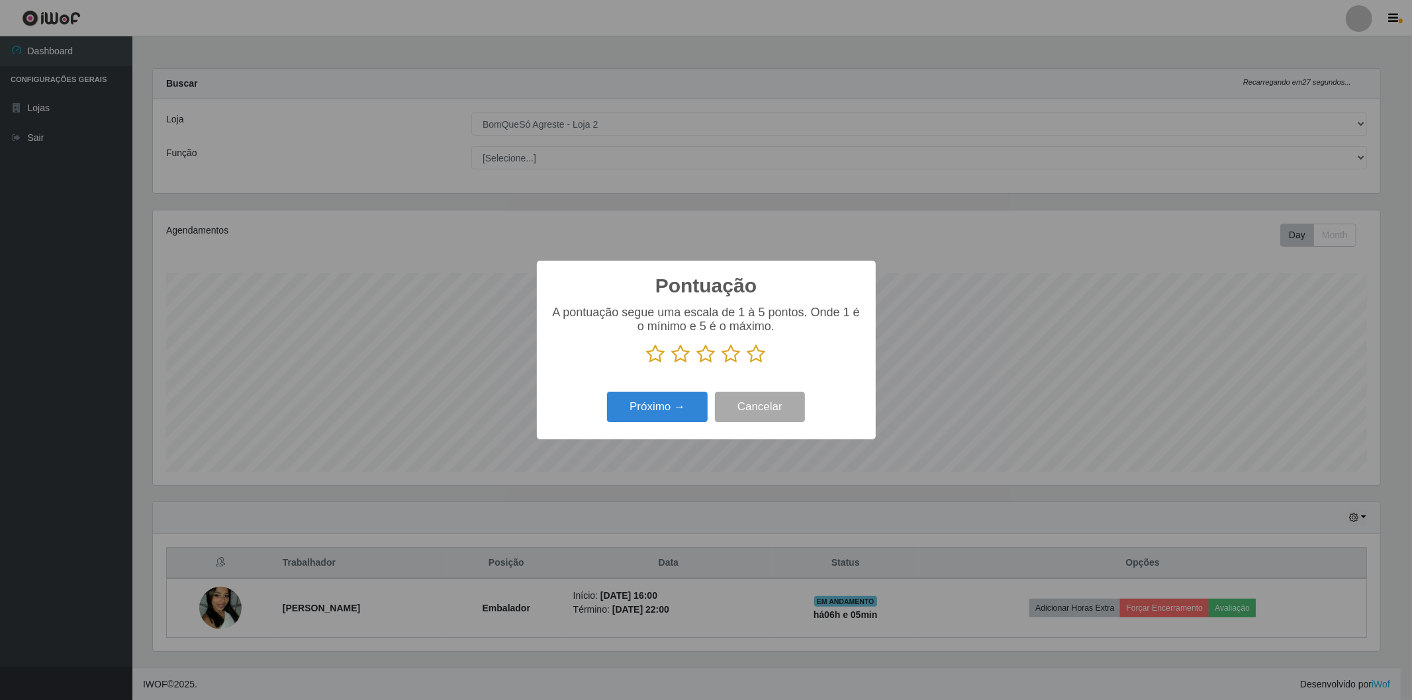
click at [757, 352] on icon at bounding box center [756, 354] width 19 height 20
click at [747, 364] on input "radio" at bounding box center [747, 364] width 0 height 0
click at [620, 416] on button "Próximo →" at bounding box center [657, 407] width 101 height 31
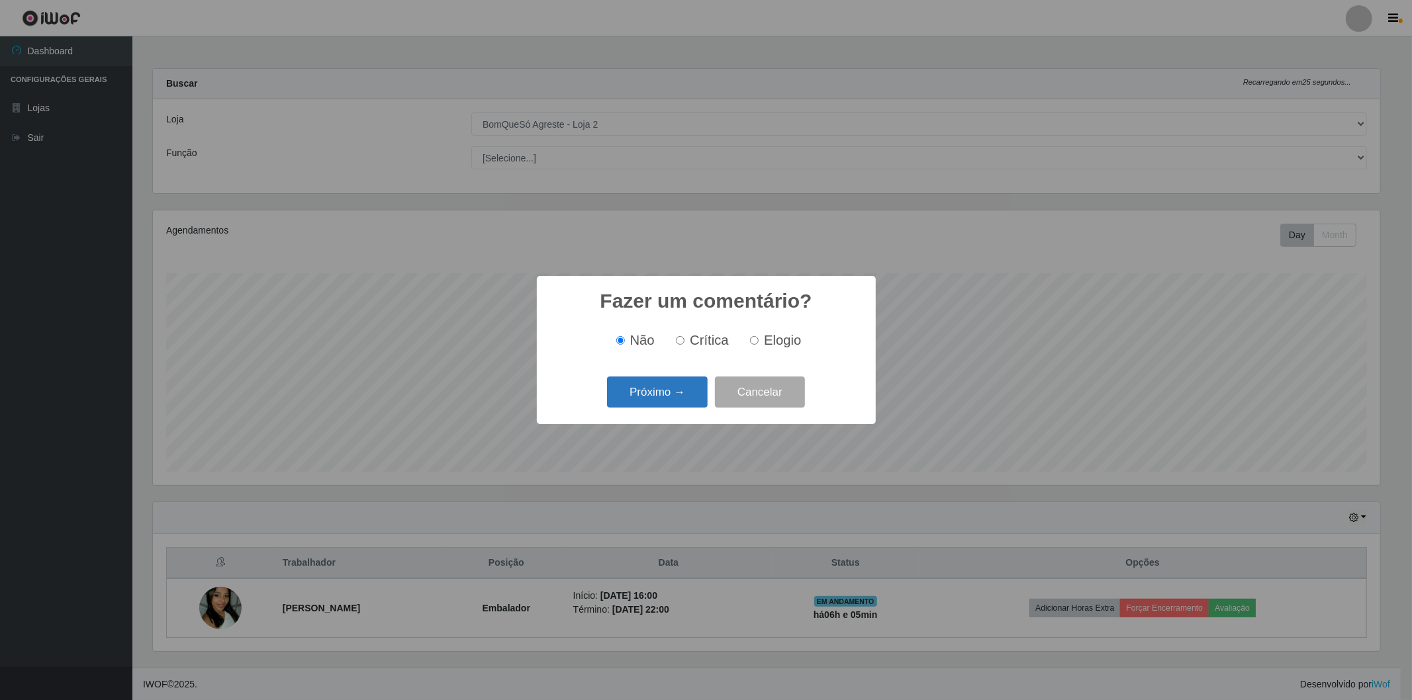
click at [662, 389] on button "Próximo →" at bounding box center [657, 392] width 101 height 31
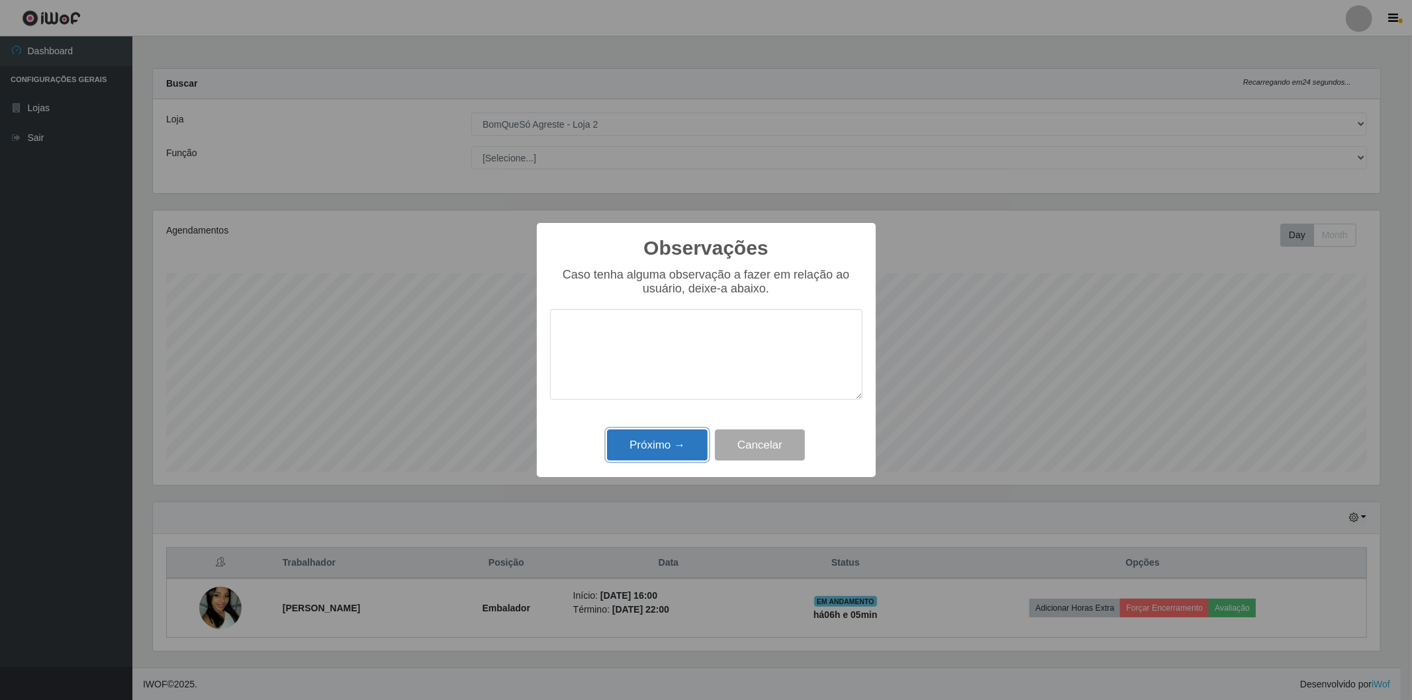
click at [646, 438] on button "Próximo →" at bounding box center [657, 445] width 101 height 31
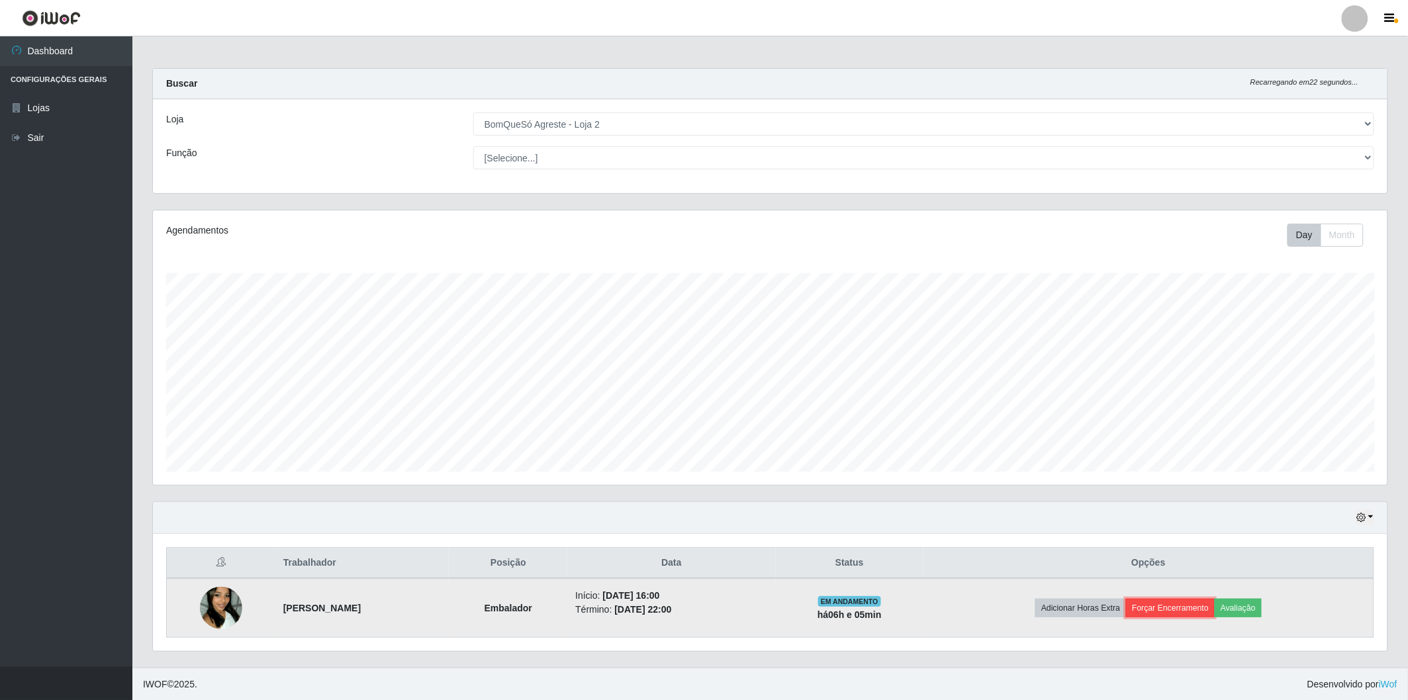
click at [1205, 603] on button "Forçar Encerramento" at bounding box center [1170, 608] width 89 height 19
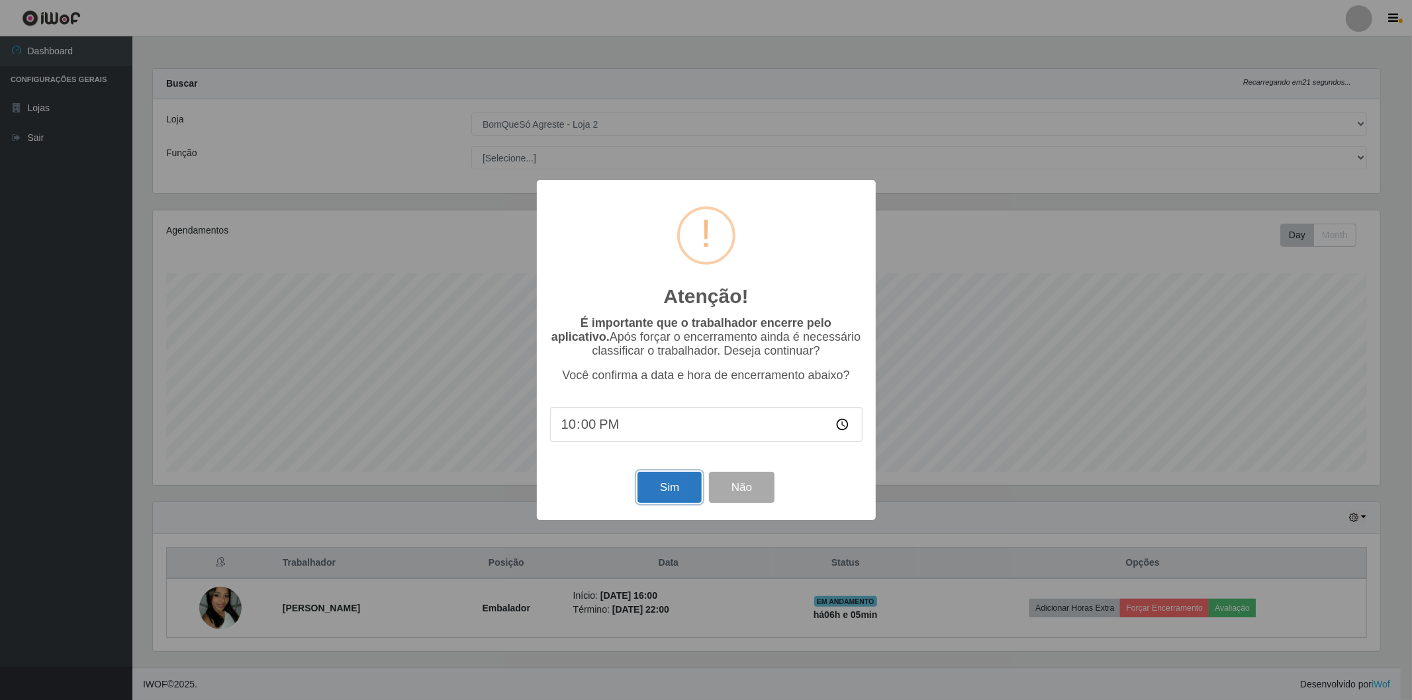
click at [662, 487] on button "Sim" at bounding box center [669, 487] width 64 height 31
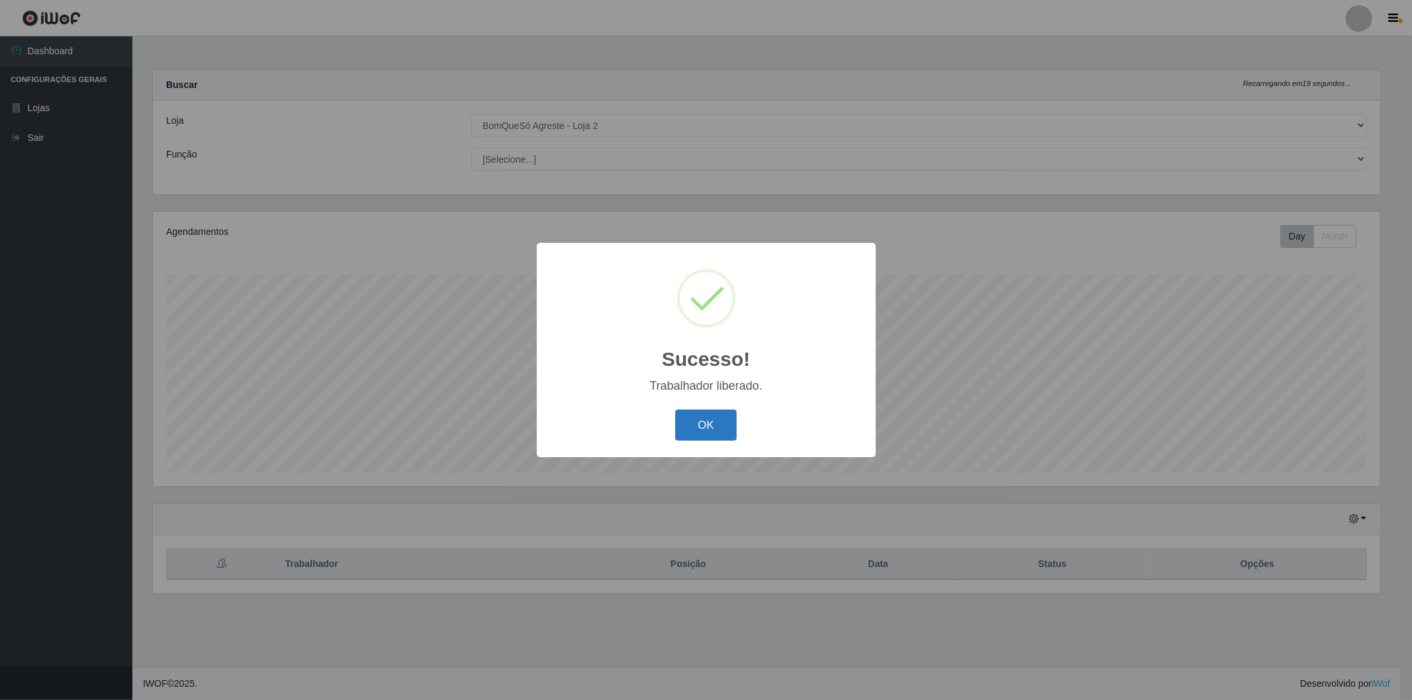
click at [723, 434] on button "OK" at bounding box center [706, 425] width 62 height 31
